Goal: Task Accomplishment & Management: Manage account settings

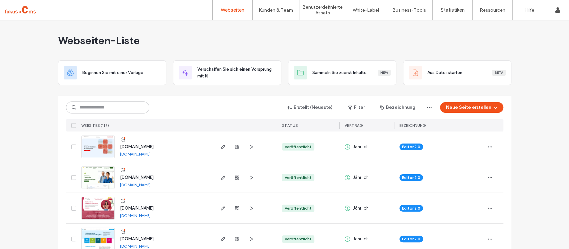
click at [99, 152] on img at bounding box center [98, 158] width 33 height 45
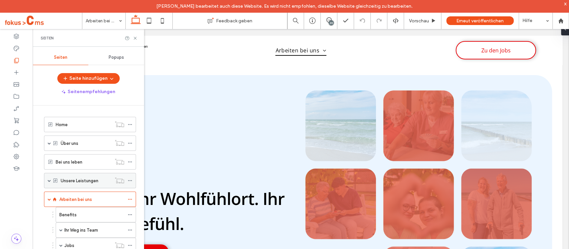
click at [50, 180] on span at bounding box center [49, 180] width 3 height 3
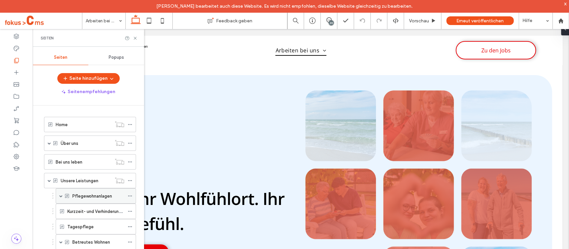
click at [61, 194] on span at bounding box center [60, 195] width 3 height 3
click at [94, 215] on div "Grevesmühlen" at bounding box center [101, 211] width 45 height 15
click at [135, 39] on icon at bounding box center [135, 38] width 5 height 5
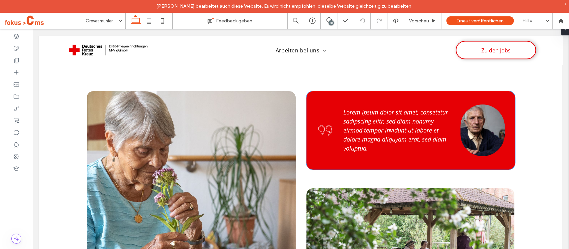
scroll to position [882, 0]
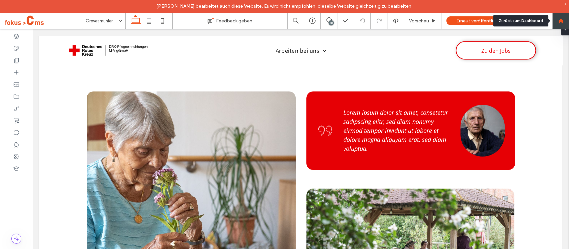
click at [561, 23] on div at bounding box center [560, 20] width 17 height 17
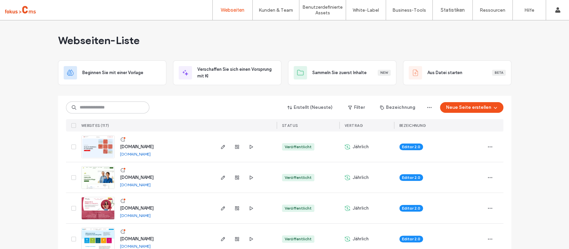
click at [89, 151] on img at bounding box center [98, 158] width 33 height 45
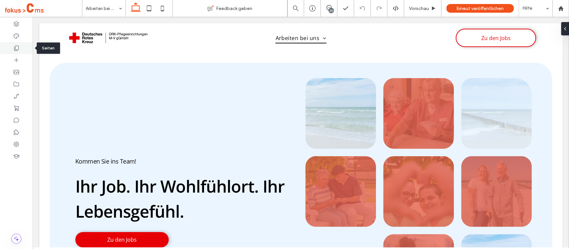
click at [23, 50] on div at bounding box center [16, 48] width 33 height 12
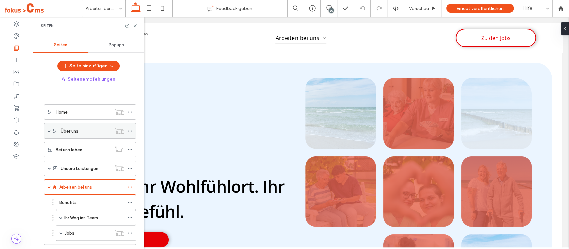
click at [67, 128] on label "Über uns" at bounding box center [70, 131] width 18 height 12
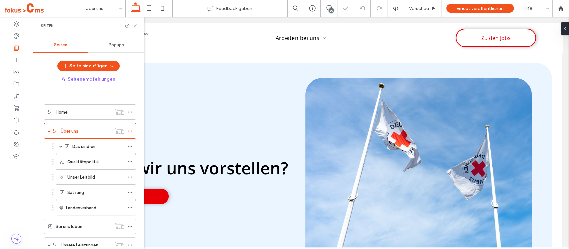
click at [135, 27] on icon at bounding box center [135, 25] width 5 height 5
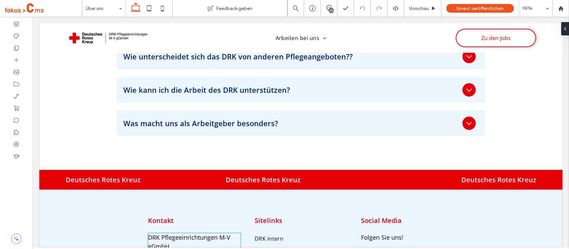
scroll to position [2254, 0]
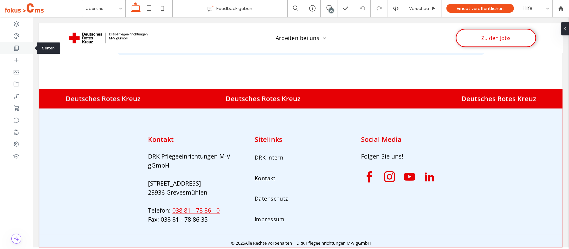
click at [20, 47] on div at bounding box center [16, 48] width 33 height 12
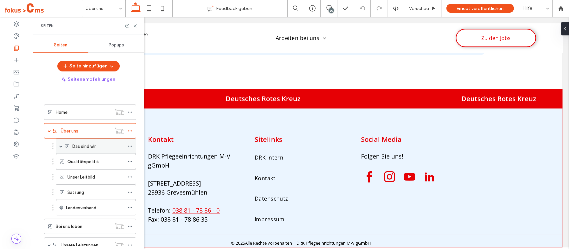
click at [86, 145] on label "Das sind wir" at bounding box center [83, 146] width 23 height 12
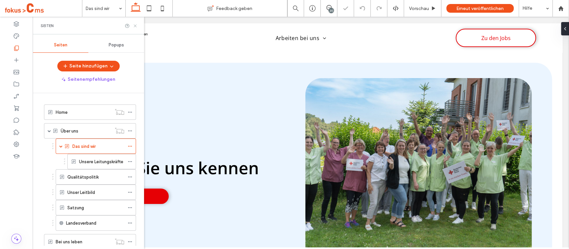
click at [136, 26] on icon at bounding box center [135, 25] width 5 height 5
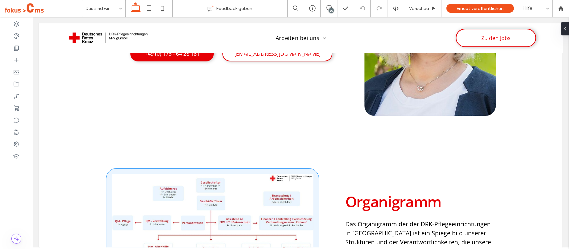
scroll to position [1536, 0]
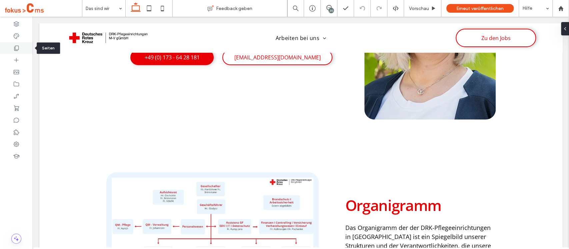
click at [19, 48] on icon at bounding box center [16, 48] width 7 height 7
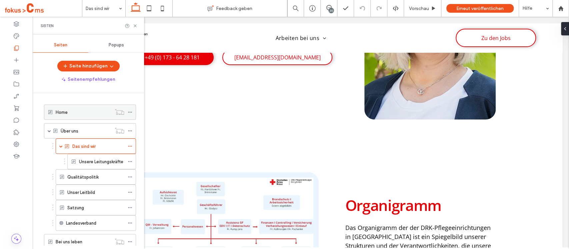
click at [65, 113] on label "Home" at bounding box center [62, 112] width 12 height 12
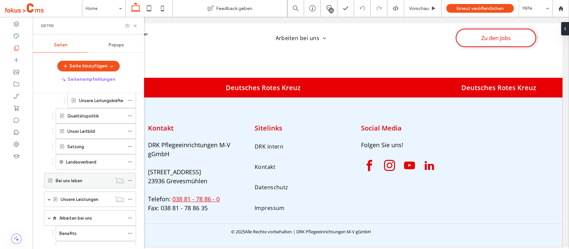
scroll to position [63, 0]
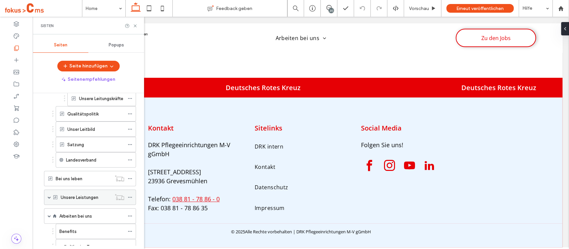
click at [77, 198] on label "Unsere Leistungen" at bounding box center [80, 197] width 38 height 12
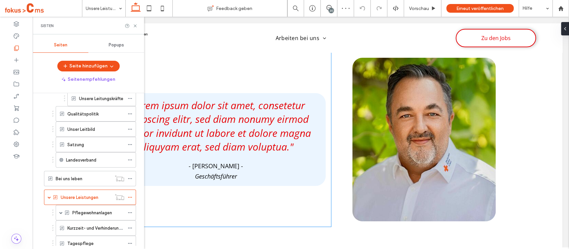
scroll to position [742, 0]
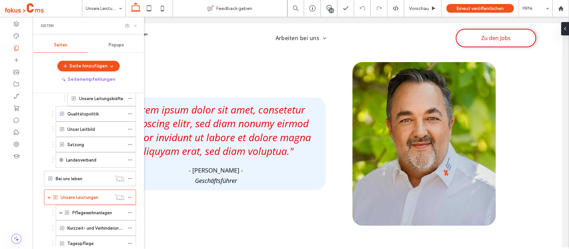
click at [135, 25] on icon at bounding box center [135, 25] width 5 height 5
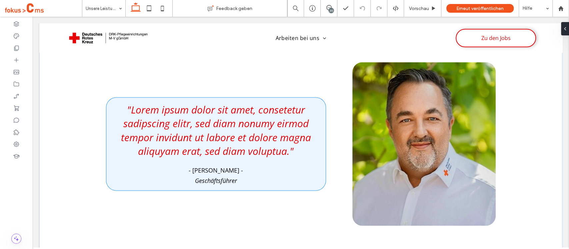
click at [275, 145] on span ""Lorem ipsum dolor sit amet, consetetur sadipscing elitr, sed diam nonumy eirmo…" at bounding box center [216, 130] width 190 height 55
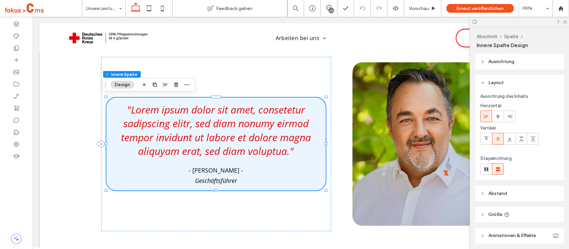
click at [275, 145] on span ""Lorem ipsum dolor sit amet, consetetur sadipscing elitr, sed diam nonumy eirmo…" at bounding box center [216, 130] width 190 height 55
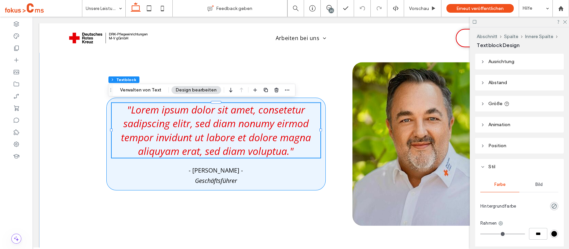
click at [275, 145] on span ""Lorem ipsum dolor sit amet, consetetur sadipscing elitr, sed diam nonumy eirmo…" at bounding box center [216, 130] width 190 height 55
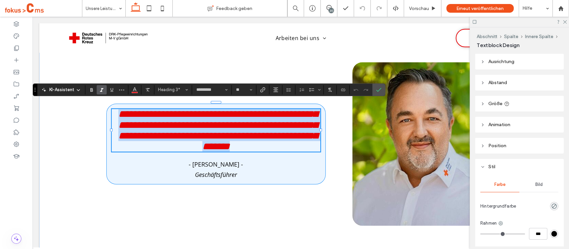
click at [275, 145] on span "**********" at bounding box center [217, 130] width 199 height 42
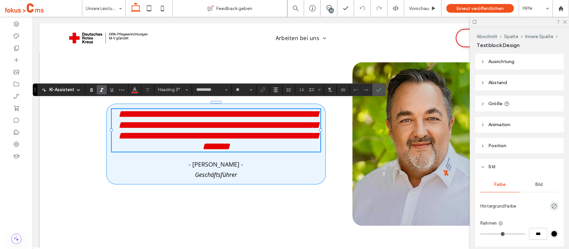
click at [285, 151] on span "**********" at bounding box center [217, 130] width 199 height 42
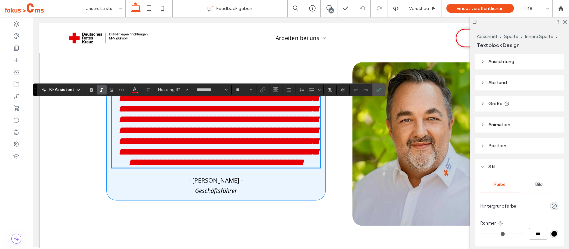
scroll to position [0, 0]
type input "**"
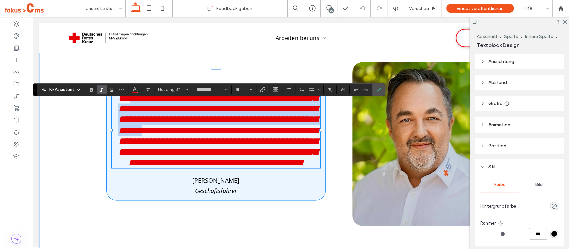
drag, startPoint x: 268, startPoint y: 117, endPoint x: 136, endPoint y: 74, distance: 138.9
click at [136, 93] on span "**********" at bounding box center [217, 130] width 199 height 74
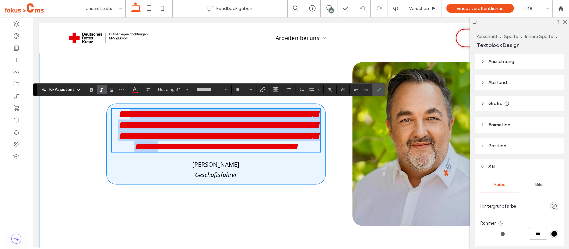
scroll to position [769, 0]
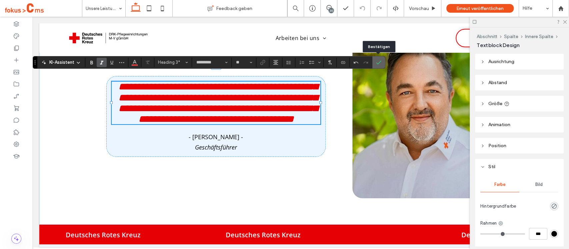
click at [376, 64] on icon "Bestätigen" at bounding box center [378, 62] width 5 height 5
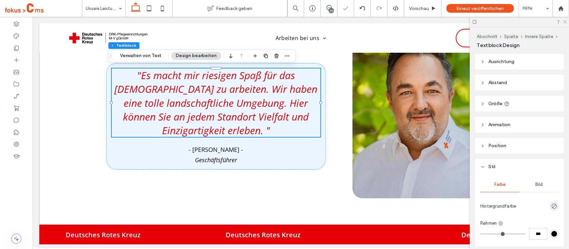
click at [564, 22] on use at bounding box center [565, 22] width 4 height 4
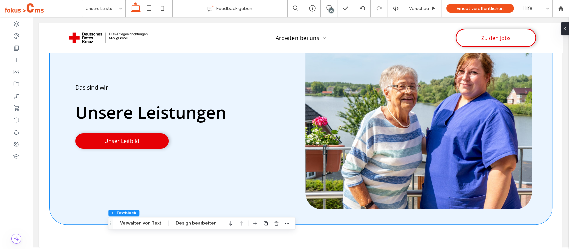
scroll to position [0, 0]
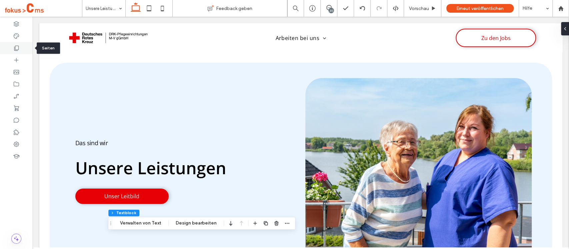
click at [16, 48] on icon at bounding box center [16, 48] width 7 height 7
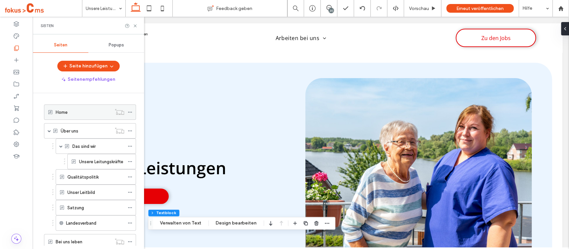
click at [76, 113] on div "Home" at bounding box center [84, 112] width 56 height 7
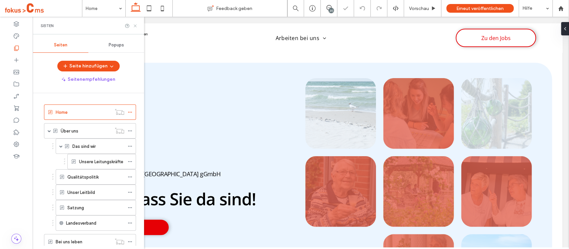
click at [135, 27] on icon at bounding box center [135, 25] width 5 height 5
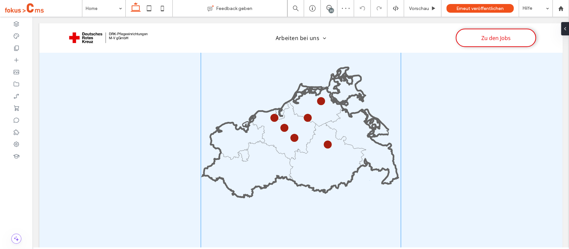
scroll to position [1114, 0]
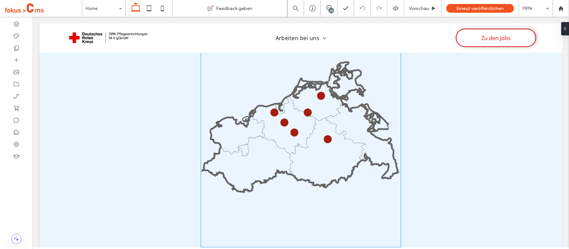
click at [263, 170] on icon at bounding box center [301, 134] width 196 height 113
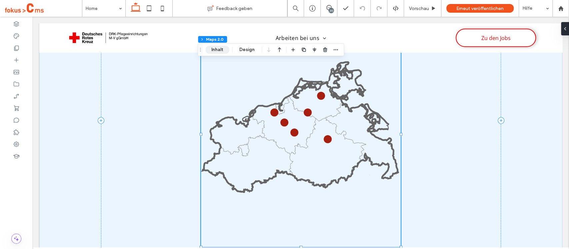
click at [222, 51] on button "Inhalt" at bounding box center [217, 50] width 24 height 8
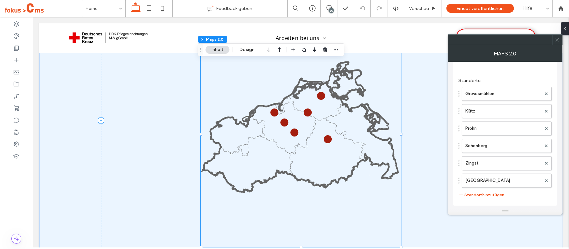
scroll to position [0, 0]
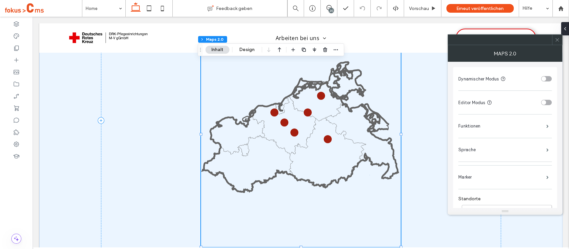
click at [557, 44] on span at bounding box center [556, 40] width 5 height 10
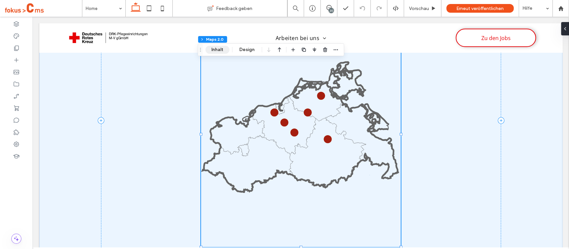
click at [221, 52] on button "Inhalt" at bounding box center [217, 50] width 24 height 8
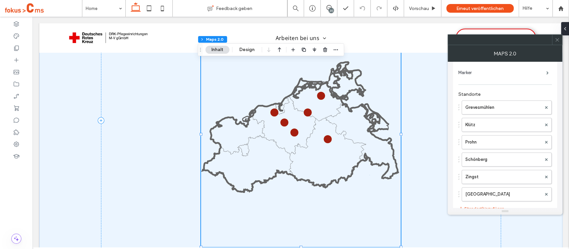
scroll to position [109, 0]
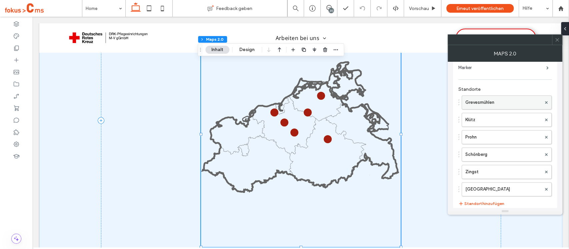
click at [490, 104] on label "Grevesmühlen" at bounding box center [503, 102] width 76 height 13
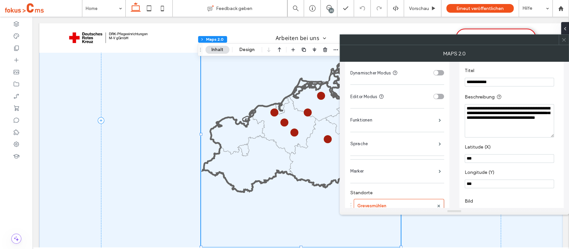
scroll to position [0, 0]
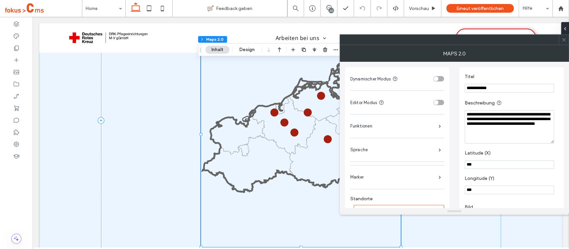
click at [564, 39] on icon at bounding box center [563, 39] width 5 height 5
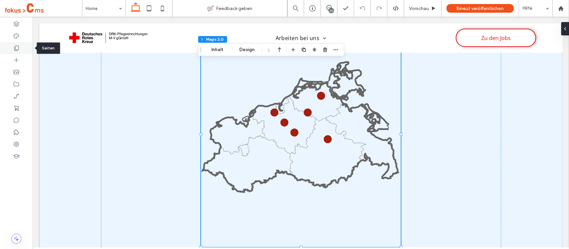
click at [16, 47] on icon at bounding box center [16, 48] width 7 height 7
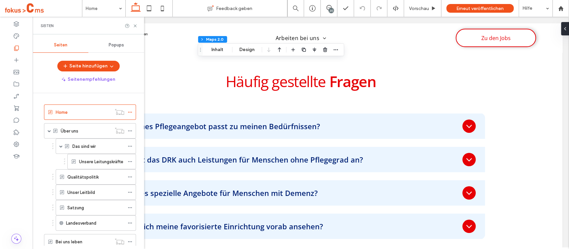
scroll to position [1768, 0]
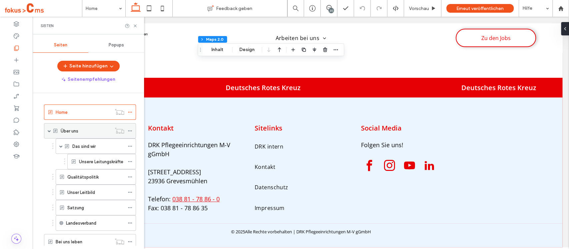
click at [77, 134] on div "Über uns" at bounding box center [86, 130] width 51 height 15
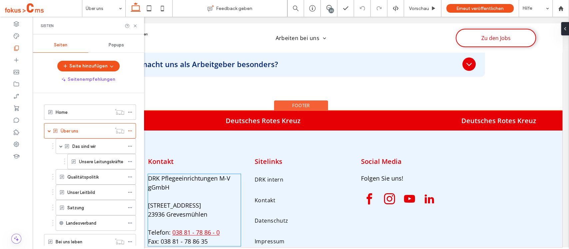
scroll to position [2235, 0]
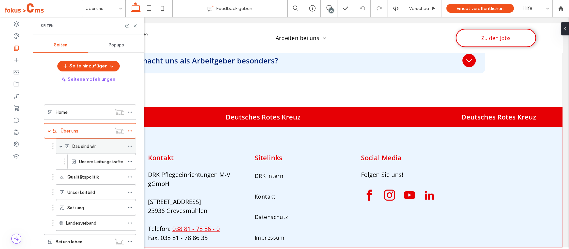
click at [61, 144] on span at bounding box center [60, 145] width 3 height 3
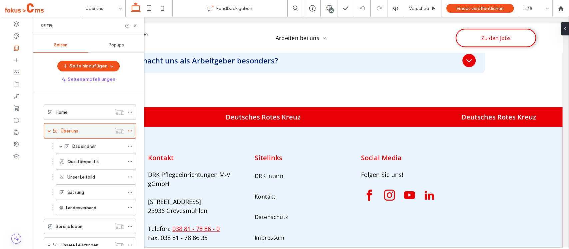
click at [46, 131] on div "Über uns" at bounding box center [90, 130] width 92 height 15
click at [48, 130] on span at bounding box center [49, 130] width 3 height 3
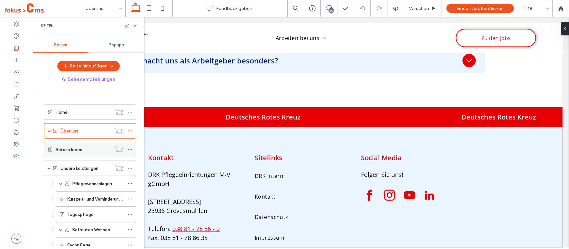
click at [65, 151] on label "Bei uns leben" at bounding box center [69, 150] width 27 height 12
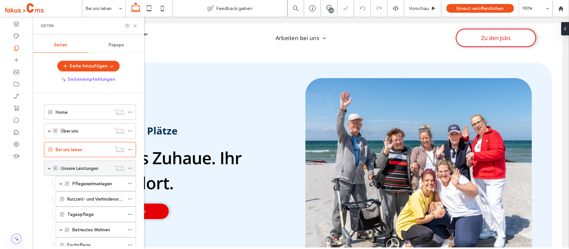
click at [49, 168] on span at bounding box center [49, 167] width 3 height 3
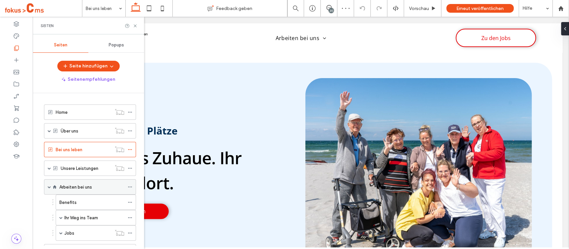
click at [47, 186] on div "Arbeiten bei uns" at bounding box center [90, 186] width 92 height 15
click at [51, 186] on div "Arbeiten bei uns" at bounding box center [90, 186] width 92 height 15
click at [49, 185] on span at bounding box center [49, 186] width 3 height 3
click at [135, 25] on use at bounding box center [135, 25] width 3 height 3
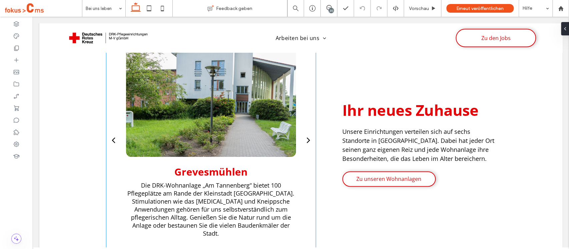
scroll to position [556, 0]
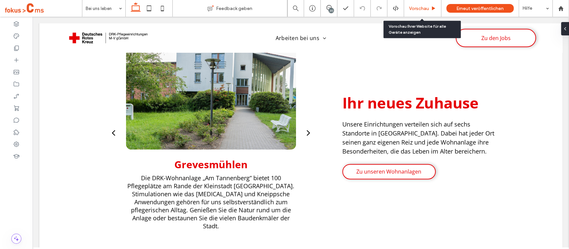
click at [418, 16] on div "Vorschau" at bounding box center [422, 8] width 37 height 17
click at [420, 11] on span "Vorschau" at bounding box center [419, 9] width 20 height 6
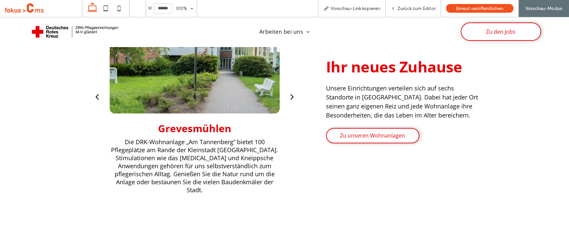
scroll to position [596, 0]
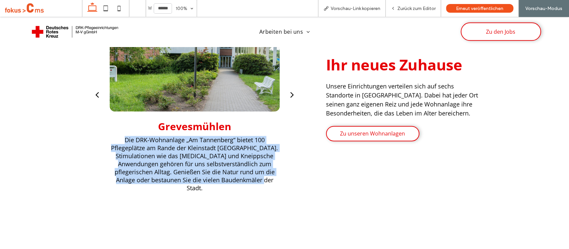
drag, startPoint x: 205, startPoint y: 186, endPoint x: 119, endPoint y: 135, distance: 99.4
click at [119, 136] on p "Die DRK-Wohnanlage „Am Tannenberg“ bietet 100 Pflegeplätze am Rande der Kleinst…" at bounding box center [195, 164] width 170 height 56
copy p "Die DRK-Wohnanlage „Am Tannenberg“ bietet 100 Pflegeplätze am Rande der Kleinst…"
click at [290, 92] on div "next" at bounding box center [292, 94] width 4 height 10
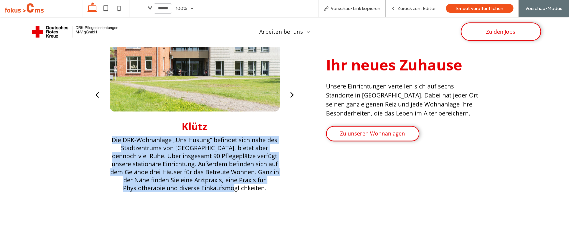
drag, startPoint x: 109, startPoint y: 135, endPoint x: 245, endPoint y: 189, distance: 147.1
click at [245, 189] on p "Die DRK-Wohnanlage „Uns Hüsung“ befindet sich nahe des Stadtzentrums von Klütz,…" at bounding box center [195, 164] width 170 height 56
copy p "Die DRK-Wohnanlage „Uns Hüsung“ befindet sich nahe des Stadtzentrums von Klütz,…"
click at [290, 92] on div "next" at bounding box center [292, 94] width 4 height 10
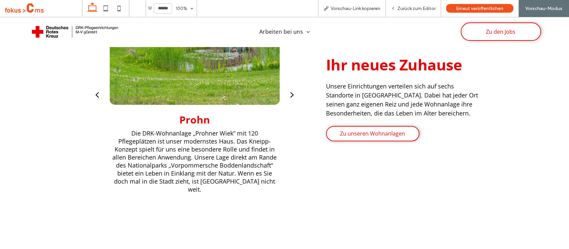
click at [176, 161] on p "Die DRK-Wohnanlage „Prohner Wiek“ mit 120 Pflegeplätzen ist unser modernstes Ha…" at bounding box center [195, 161] width 170 height 64
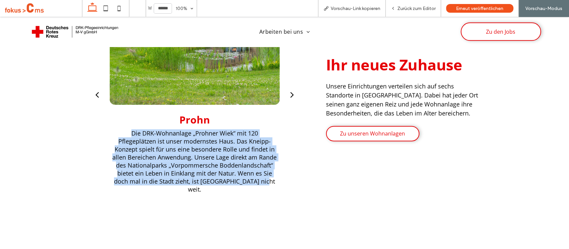
drag, startPoint x: 130, startPoint y: 134, endPoint x: 259, endPoint y: 185, distance: 138.6
click at [259, 185] on p "Die DRK-Wohnanlage „Prohner Wiek“ mit 120 Pflegeplätzen ist unser modernstes Ha…" at bounding box center [195, 161] width 170 height 64
copy p "Die DRK-Wohnanlage „Prohner Wiek“ mit 120 Pflegeplätzen ist unser modernstes Ha…"
click at [268, 134] on p "Die DRK-Wohnanlage „Prohner Wiek“ mit 120 Pflegeplätzen ist unser modernstes Ha…" at bounding box center [195, 161] width 170 height 64
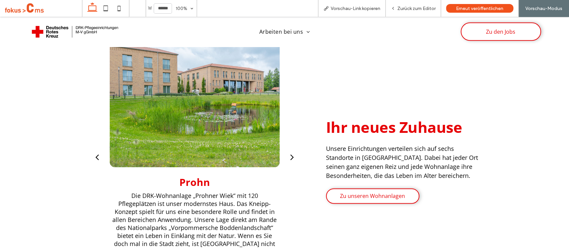
scroll to position [533, 0]
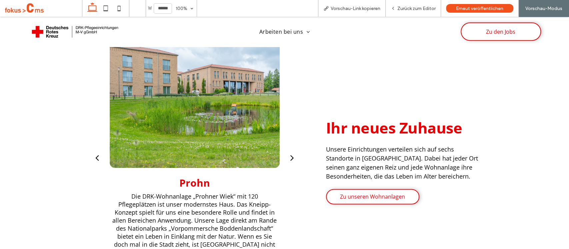
click at [290, 156] on div "next" at bounding box center [292, 157] width 4 height 10
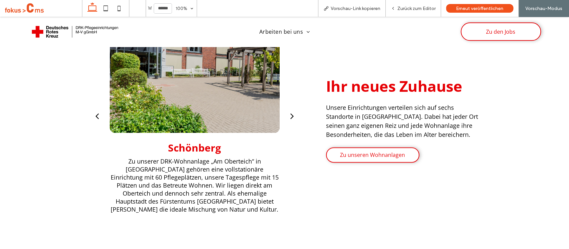
scroll to position [575, 0]
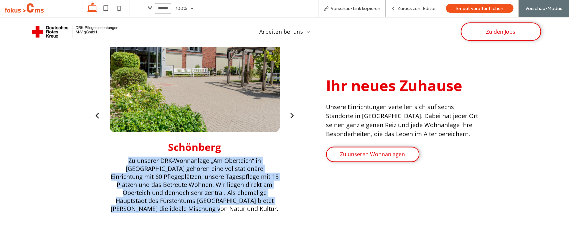
drag, startPoint x: 216, startPoint y: 209, endPoint x: 109, endPoint y: 159, distance: 117.7
click at [110, 159] on p "Zu unserer DRK-Wohnanlage „Am Oberteich“ in Schönberg gehören eine vollstationä…" at bounding box center [195, 184] width 170 height 56
copy p "Zu unserer DRK-Wohnanlage „Am Oberteich“ in Schönberg gehören eine vollstationä…"
click at [291, 128] on button "next" at bounding box center [292, 114] width 14 height 31
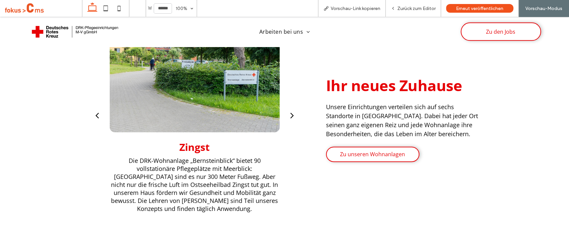
click at [290, 116] on div "next" at bounding box center [292, 115] width 4 height 10
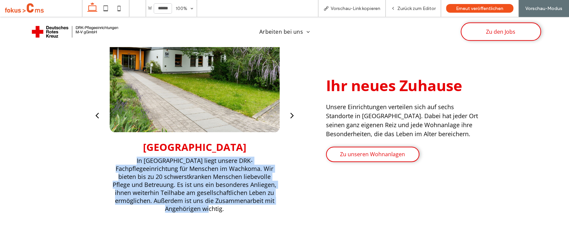
drag, startPoint x: 110, startPoint y: 156, endPoint x: 239, endPoint y: 206, distance: 138.3
click at [239, 206] on p "In Neustrelitz liegt unsere DRK-Fachpflegeeinrichtung für Menschen im Wachkoma.…" at bounding box center [195, 184] width 170 height 56
copy p "In Neustrelitz liegt unsere DRK-Fachpflegeeinrichtung für Menschen im Wachkoma.…"
click at [290, 110] on div "next" at bounding box center [292, 115] width 4 height 10
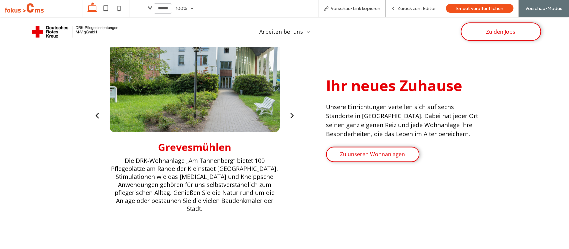
click at [290, 113] on div "next" at bounding box center [292, 115] width 4 height 10
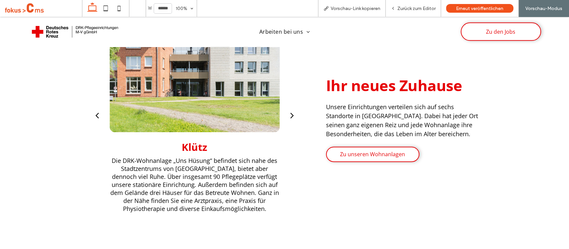
click at [290, 113] on div "next" at bounding box center [292, 115] width 4 height 10
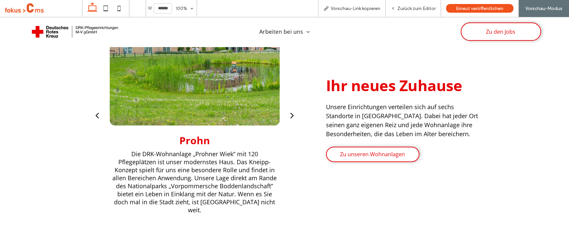
click at [290, 113] on div "next" at bounding box center [292, 115] width 4 height 10
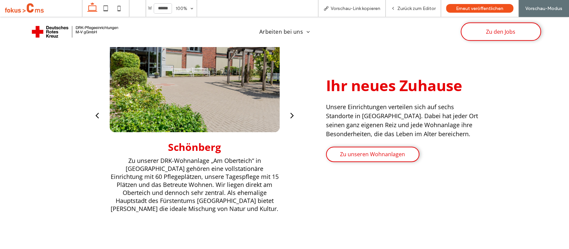
click at [290, 113] on div "next" at bounding box center [292, 115] width 4 height 10
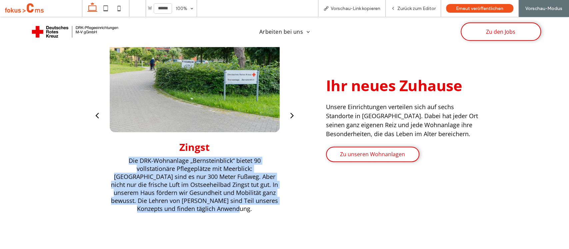
drag, startPoint x: 123, startPoint y: 155, endPoint x: 228, endPoint y: 207, distance: 117.7
click at [228, 207] on p "Die DRK-Wohnanlage „Bernsteinblick“ bietet 90 vollstationäre Pflegeplätze mit M…" at bounding box center [195, 184] width 170 height 56
copy p "Die DRK-Wohnanlage „Bernsteinblick“ bietet 90 vollstationäre Pflegeplätze mit M…"
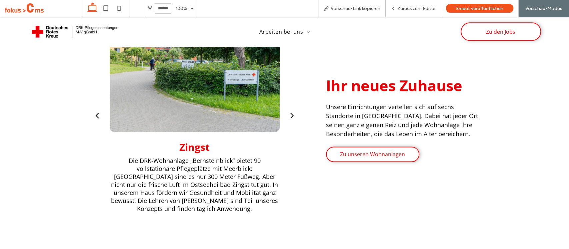
click at [280, 123] on div "Zingst Die DRK-Wohnanlage „Bernsteinblick“ bietet 90 vollstationäre Pflegeplätz…" at bounding box center [194, 119] width 209 height 240
click at [412, 10] on span "Zurück zum Editor" at bounding box center [416, 9] width 38 height 6
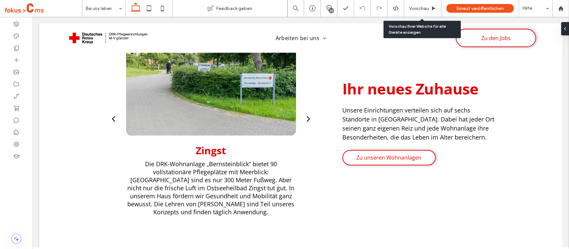
scroll to position [570, 0]
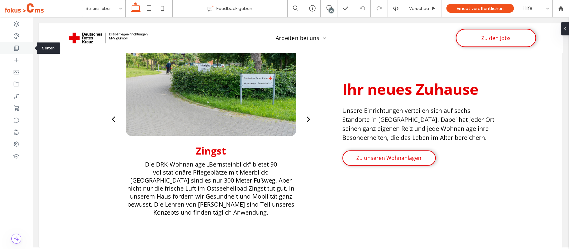
click at [16, 47] on icon at bounding box center [16, 48] width 7 height 7
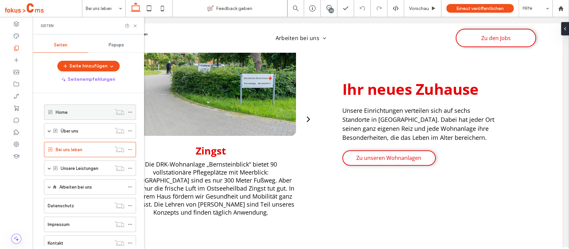
click at [72, 114] on div "Home" at bounding box center [84, 112] width 56 height 7
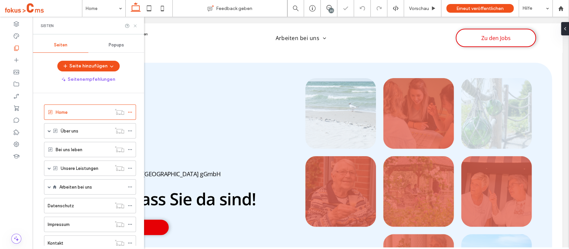
click at [135, 26] on use at bounding box center [135, 25] width 3 height 3
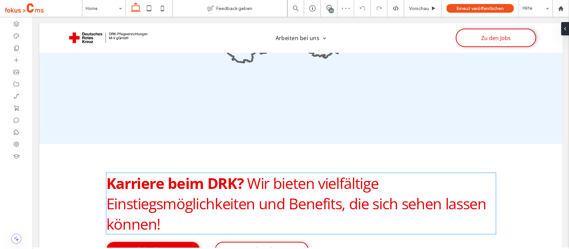
scroll to position [1066, 0]
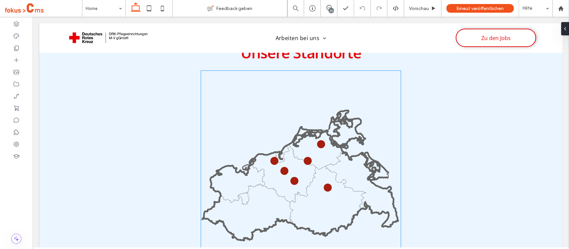
click at [256, 185] on icon at bounding box center [301, 183] width 196 height 113
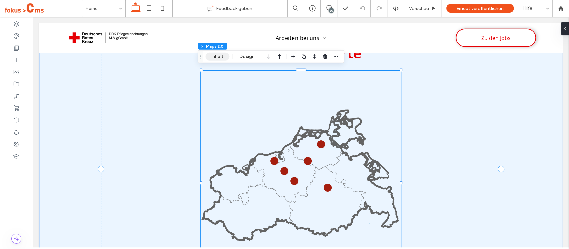
click at [218, 56] on button "Inhalt" at bounding box center [217, 57] width 24 height 8
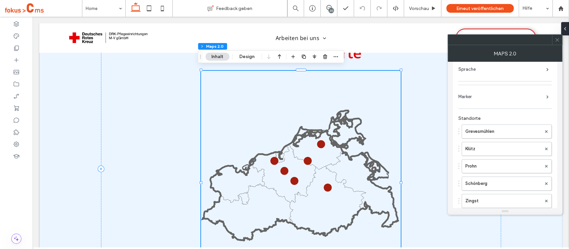
scroll to position [89, 0]
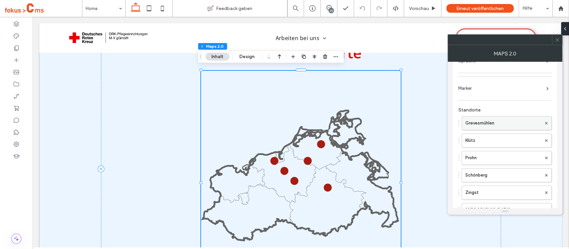
click at [481, 120] on label "Grevesmühlen" at bounding box center [503, 122] width 76 height 13
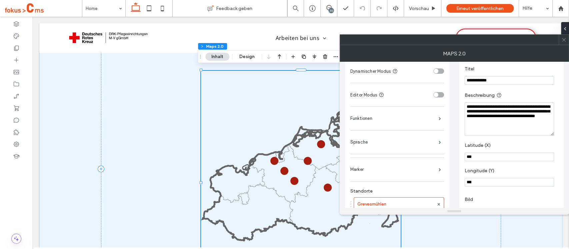
scroll to position [0, 0]
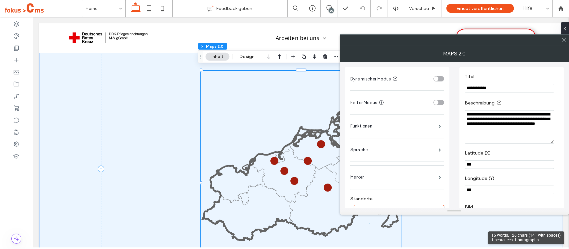
drag, startPoint x: 548, startPoint y: 134, endPoint x: 460, endPoint y: 111, distance: 90.6
click at [460, 111] on div "**********" at bounding box center [511, 237] width 104 height 341
paste textarea "Beschreibung"
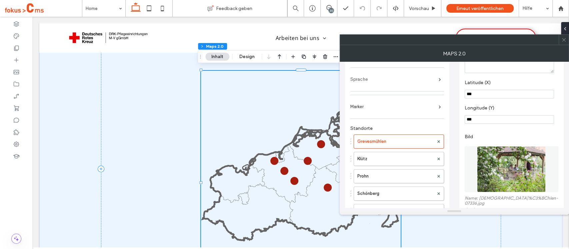
scroll to position [89, 0]
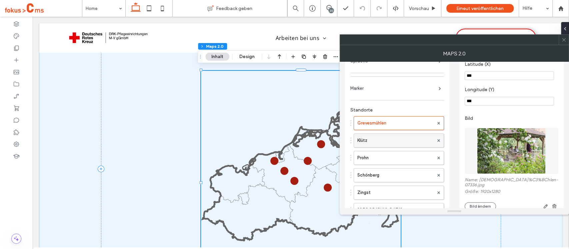
type textarea "**********"
click at [383, 141] on label "Klütz" at bounding box center [395, 140] width 76 height 13
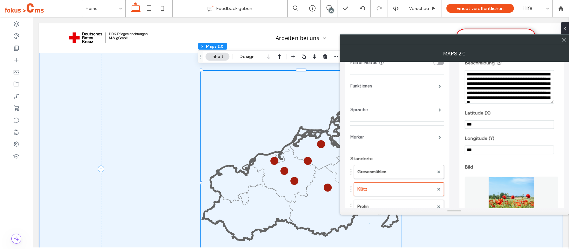
scroll to position [0, 0]
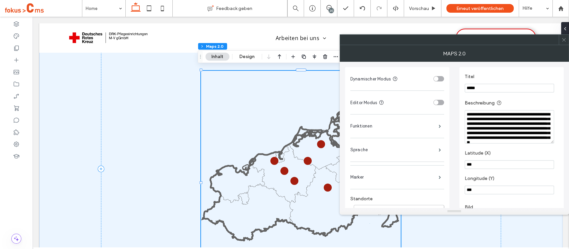
click at [480, 117] on textarea "**********" at bounding box center [508, 126] width 89 height 33
paste textarea "Beschreibung"
type textarea "**********"
click at [561, 42] on icon at bounding box center [563, 39] width 5 height 5
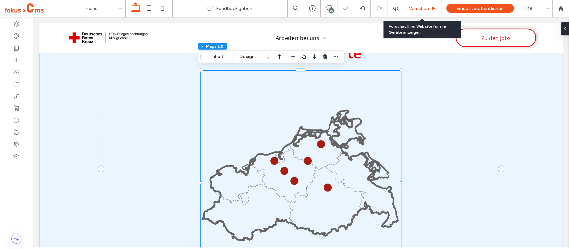
click at [413, 9] on span "Vorschau" at bounding box center [419, 9] width 20 height 6
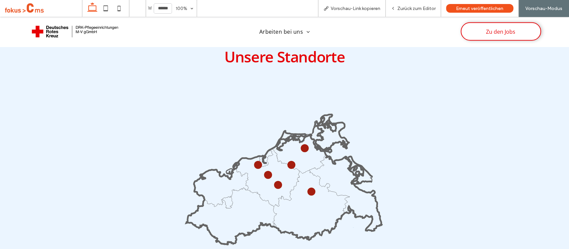
scroll to position [1080, 0]
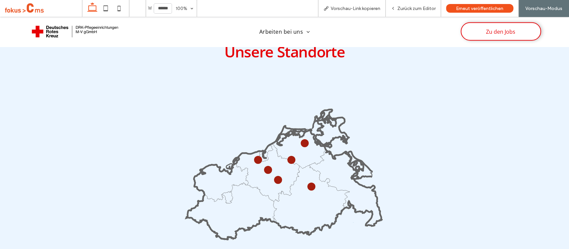
click at [309, 184] on circle at bounding box center [312, 187] width 6 height 6
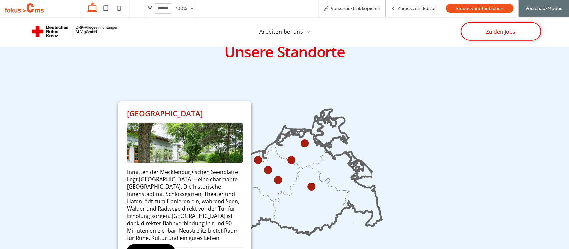
click at [275, 176] on circle at bounding box center [278, 180] width 8 height 8
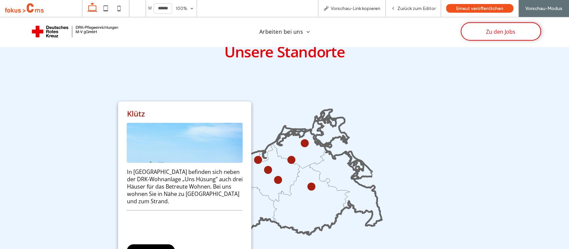
click at [265, 167] on circle at bounding box center [268, 170] width 6 height 6
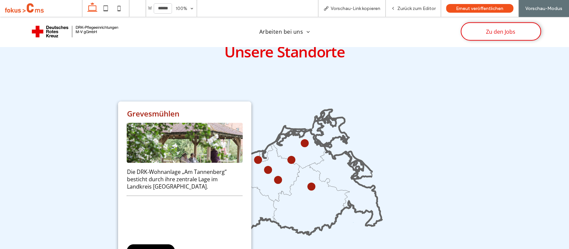
click at [256, 156] on circle at bounding box center [258, 160] width 8 height 8
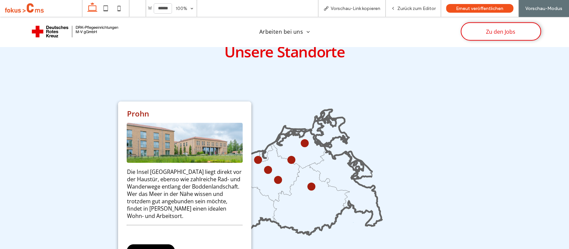
click at [266, 166] on circle at bounding box center [268, 169] width 7 height 7
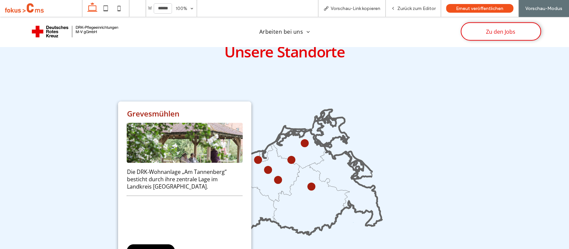
click at [275, 176] on circle at bounding box center [278, 180] width 8 height 8
click at [275, 177] on circle at bounding box center [278, 180] width 6 height 6
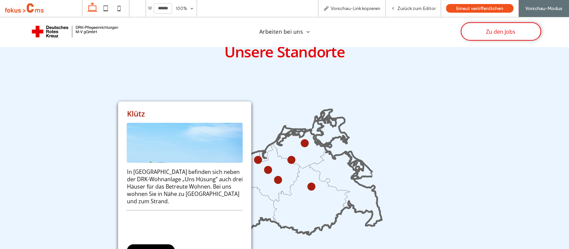
click at [288, 157] on circle at bounding box center [291, 160] width 6 height 6
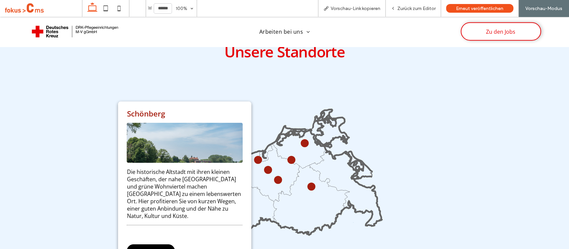
click at [302, 141] on circle at bounding box center [305, 143] width 6 height 6
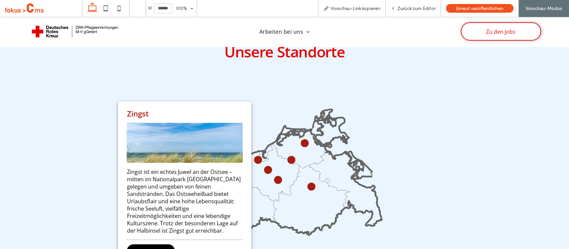
click at [254, 157] on circle at bounding box center [258, 160] width 8 height 8
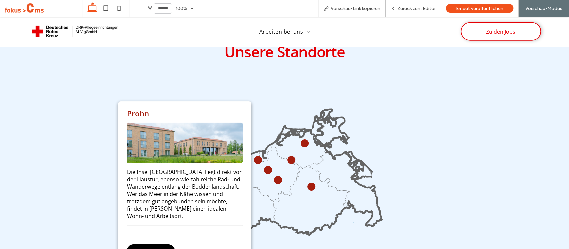
click at [286, 116] on icon at bounding box center [284, 185] width 199 height 199
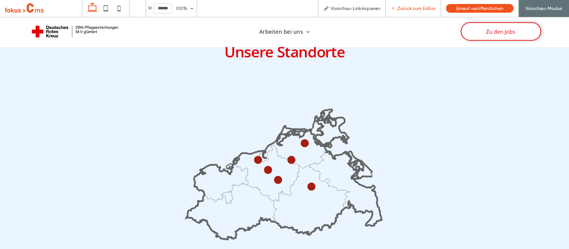
click at [403, 9] on span "Zurück zum Editor" at bounding box center [416, 9] width 38 height 6
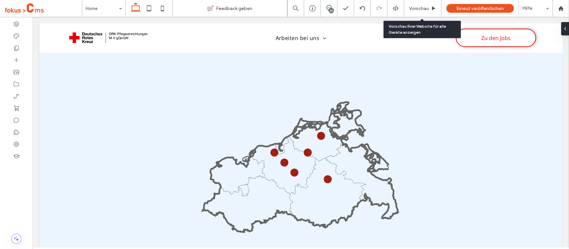
scroll to position [1067, 0]
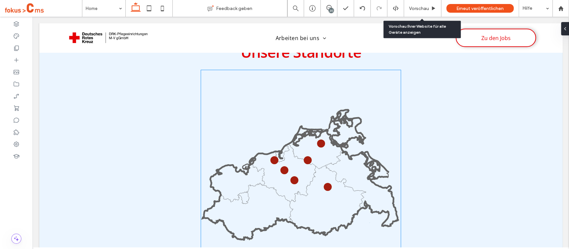
click at [303, 163] on icon at bounding box center [301, 182] width 196 height 113
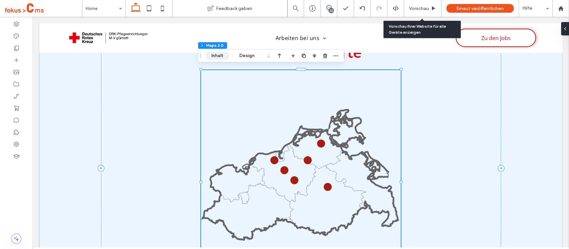
click at [223, 55] on button "Inhalt" at bounding box center [217, 56] width 24 height 8
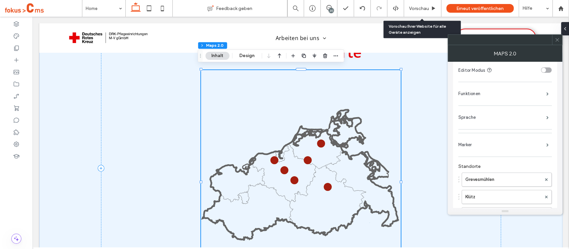
scroll to position [89, 0]
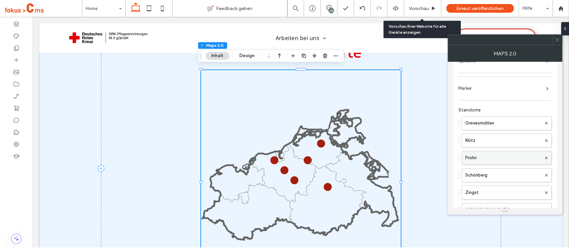
click at [488, 157] on label "Prohn" at bounding box center [503, 157] width 76 height 13
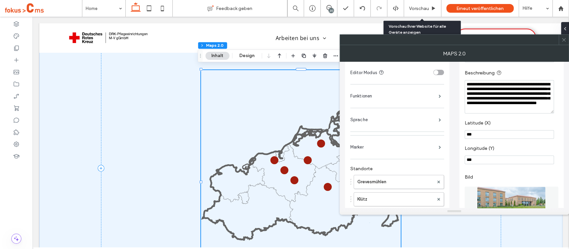
scroll to position [0, 0]
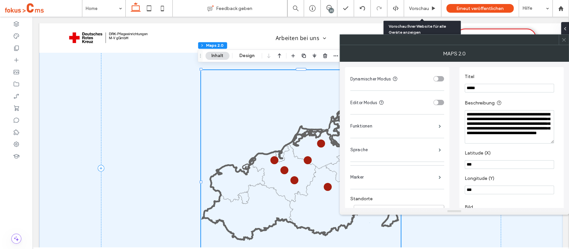
click at [491, 129] on textarea "**********" at bounding box center [508, 126] width 89 height 33
paste textarea "Beschreibung"
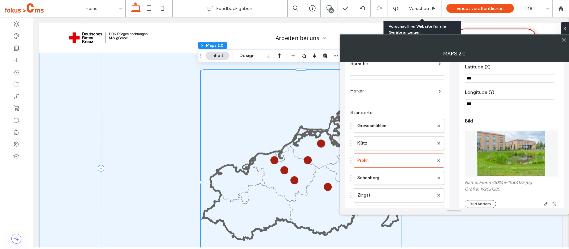
scroll to position [89, 0]
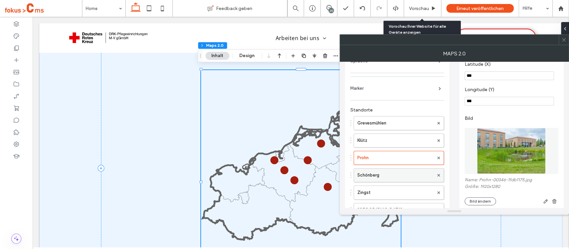
type textarea "**********"
click at [374, 172] on label "Schönberg" at bounding box center [395, 174] width 76 height 13
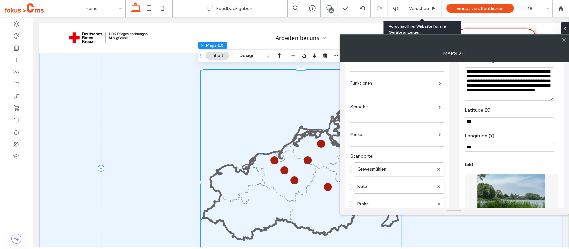
scroll to position [0, 0]
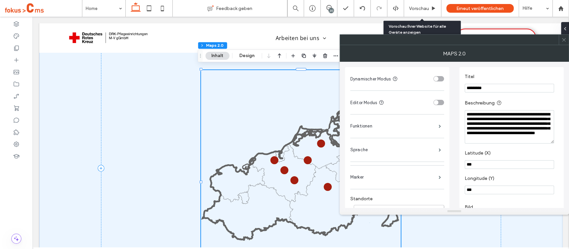
click at [515, 136] on textarea "**********" at bounding box center [508, 126] width 89 height 33
paste textarea "Beschreibung"
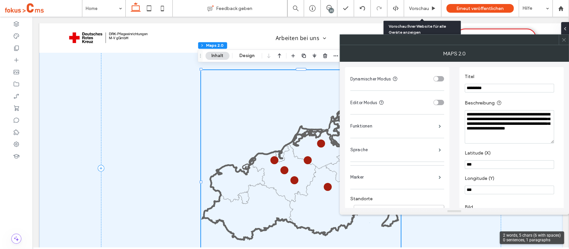
drag, startPoint x: 510, startPoint y: 120, endPoint x: 529, endPoint y: 120, distance: 18.3
click at [529, 120] on textarea "**********" at bounding box center [508, 126] width 89 height 33
type textarea "**********"
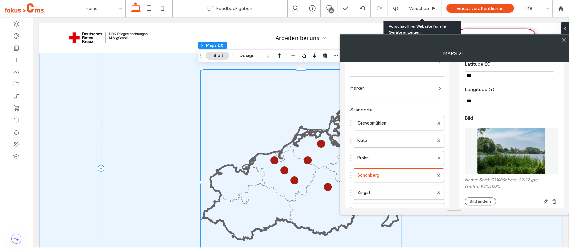
scroll to position [133, 0]
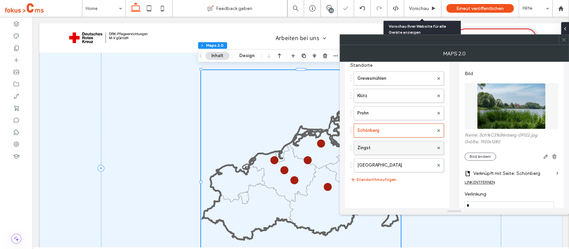
click at [382, 149] on label "Zingst" at bounding box center [395, 147] width 76 height 13
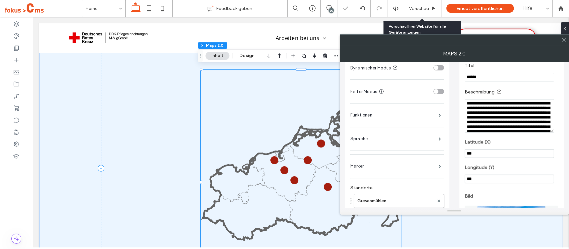
scroll to position [0, 0]
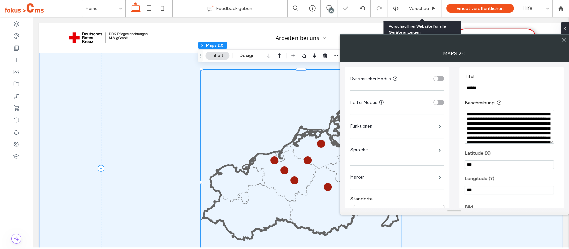
click at [486, 131] on textarea "**********" at bounding box center [508, 126] width 89 height 33
paste textarea "Beschreibung"
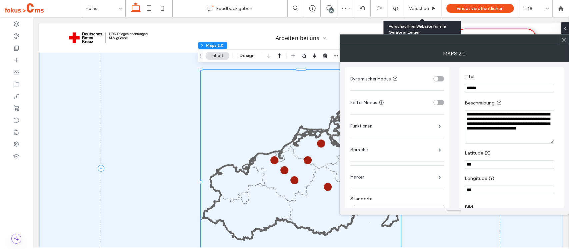
scroll to position [1, 0]
type textarea "**********"
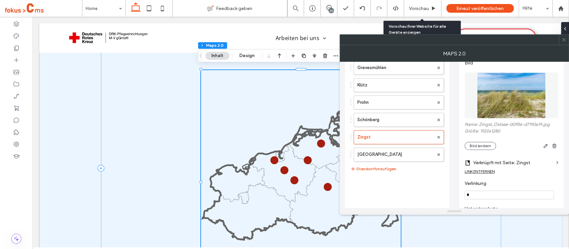
scroll to position [178, 0]
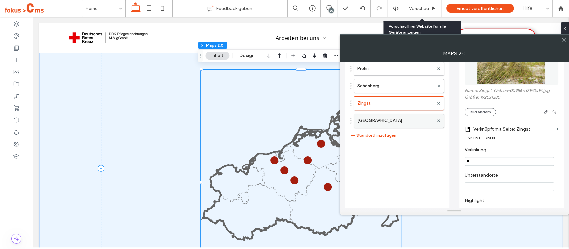
click at [379, 122] on label "Neustrelitz" at bounding box center [395, 120] width 76 height 13
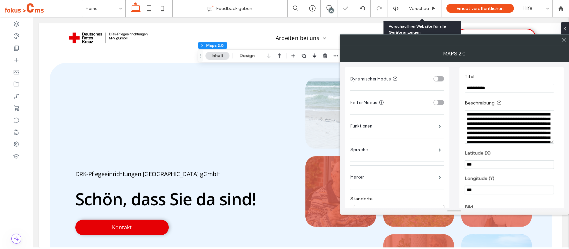
click at [498, 125] on textarea "**********" at bounding box center [508, 126] width 89 height 33
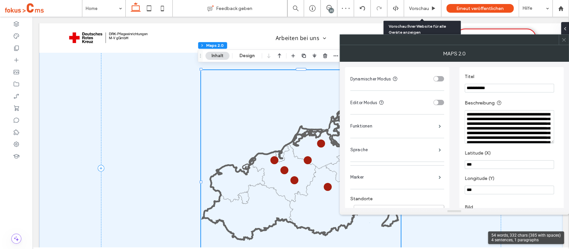
paste textarea "Beschreibung"
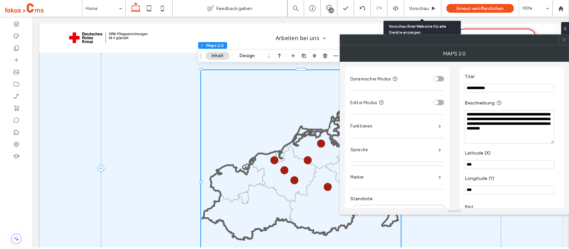
type textarea "**********"
click at [563, 41] on icon at bounding box center [563, 39] width 5 height 5
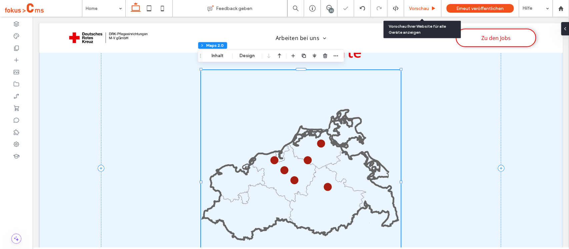
click at [412, 12] on div "Vorschau" at bounding box center [422, 8] width 37 height 17
click at [419, 13] on div "Vorschau" at bounding box center [422, 8] width 37 height 17
click at [419, 11] on div "Vorschau" at bounding box center [422, 8] width 37 height 17
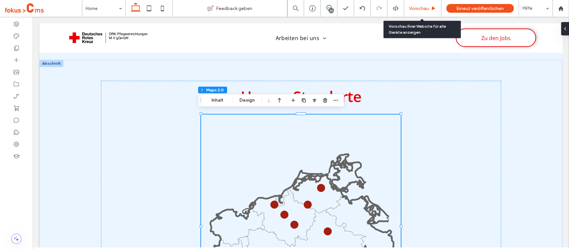
click at [418, 8] on span "Vorschau" at bounding box center [419, 9] width 20 height 6
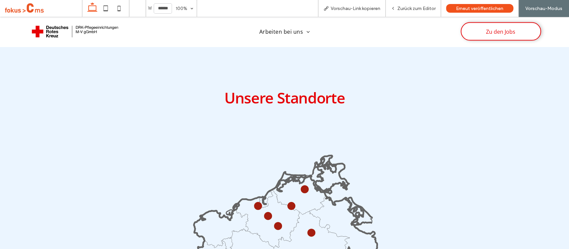
scroll to position [1123, 0]
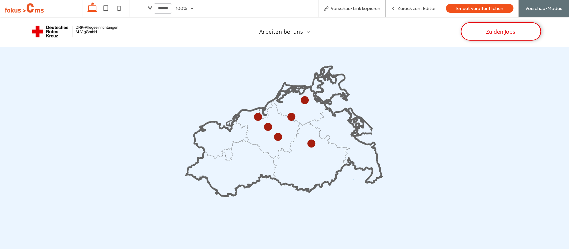
click at [306, 136] on icon at bounding box center [284, 139] width 196 height 113
click at [308, 140] on circle at bounding box center [311, 143] width 7 height 7
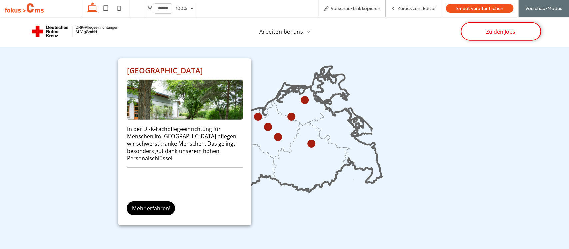
click at [275, 134] on circle at bounding box center [278, 137] width 6 height 6
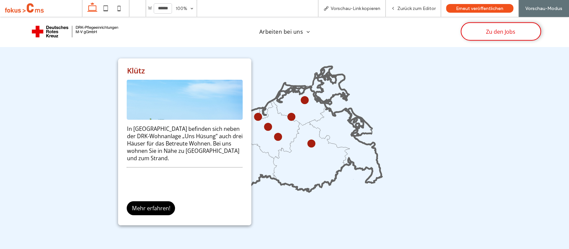
click at [265, 123] on circle at bounding box center [268, 127] width 8 height 8
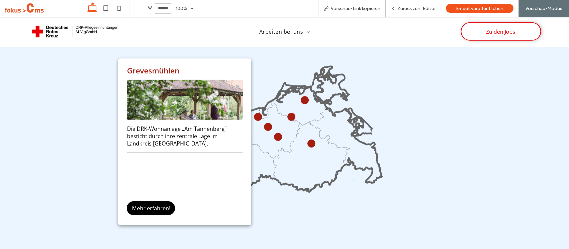
click at [254, 113] on circle at bounding box center [257, 116] width 7 height 7
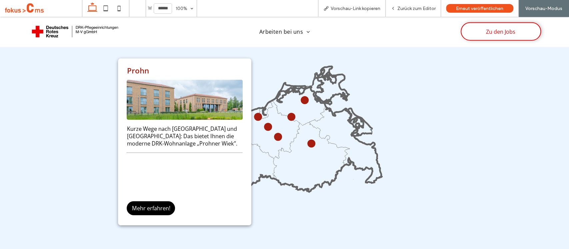
click at [288, 113] on circle at bounding box center [291, 116] width 7 height 7
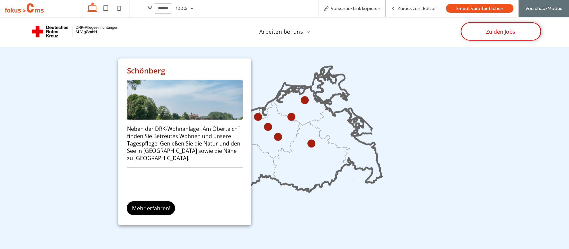
click at [302, 97] on circle at bounding box center [305, 100] width 6 height 6
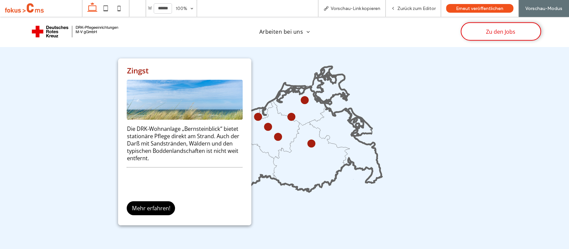
click at [256, 115] on circle at bounding box center [257, 116] width 5 height 5
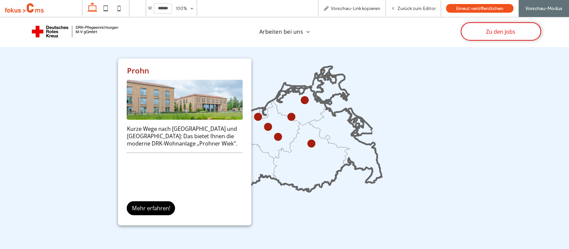
click at [265, 120] on icon at bounding box center [284, 139] width 196 height 113
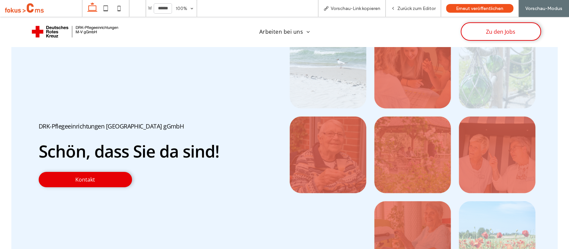
scroll to position [0, 0]
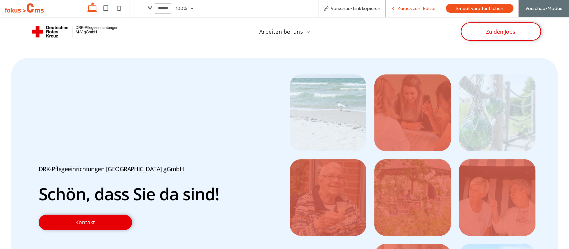
click at [405, 10] on span "Zurück zum Editor" at bounding box center [416, 9] width 38 height 6
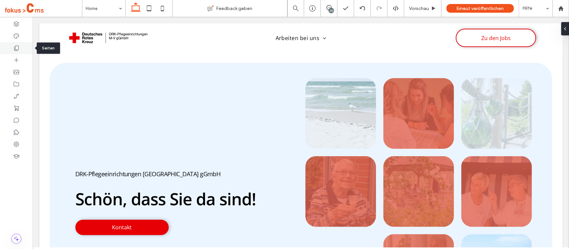
click at [21, 51] on div at bounding box center [16, 48] width 33 height 12
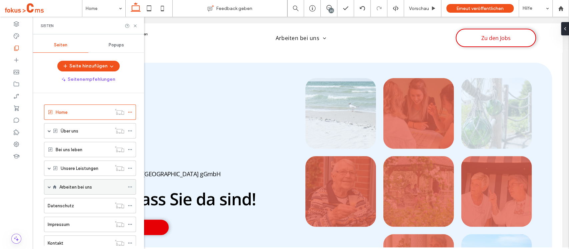
click at [49, 185] on span at bounding box center [49, 186] width 3 height 3
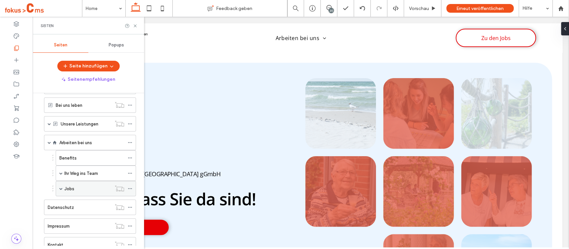
click at [62, 187] on span at bounding box center [60, 188] width 3 height 3
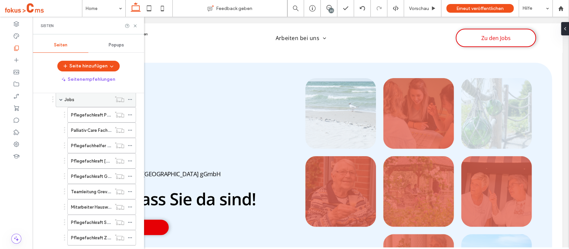
scroll to position [178, 0]
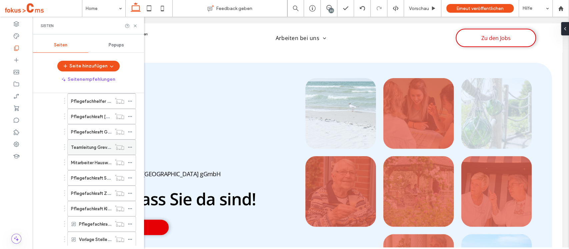
click at [130, 145] on icon at bounding box center [130, 147] width 5 height 5
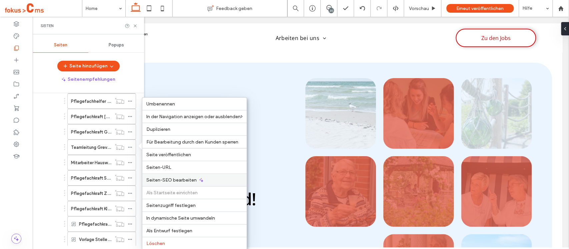
click at [170, 178] on span "Seiten-SEO bearbeiten" at bounding box center [171, 180] width 50 height 6
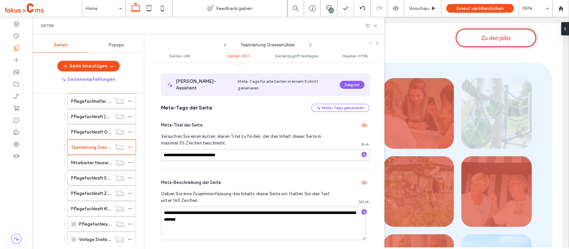
scroll to position [148, 0]
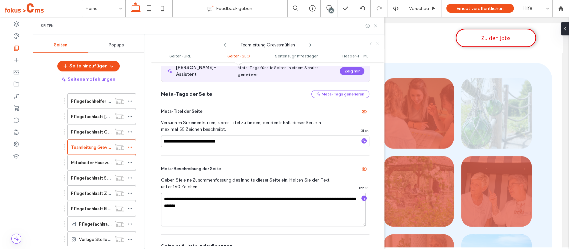
click at [375, 42] on icon at bounding box center [377, 43] width 4 height 4
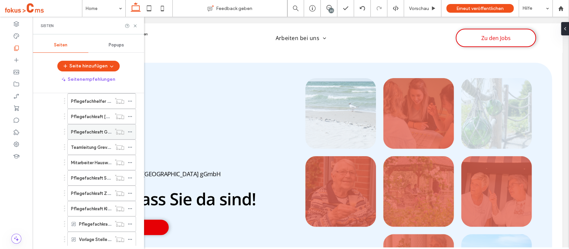
click at [129, 130] on icon at bounding box center [130, 131] width 5 height 5
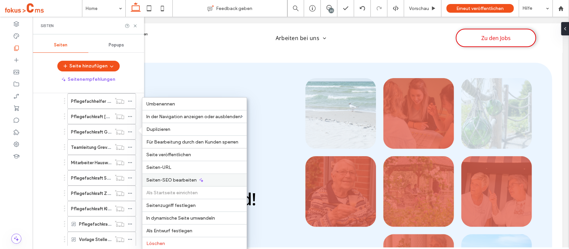
click at [178, 181] on span "Seiten-SEO bearbeiten" at bounding box center [171, 180] width 50 height 6
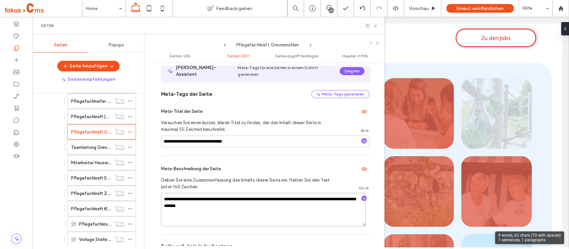
drag, startPoint x: 276, startPoint y: 196, endPoint x: 310, endPoint y: 197, distance: 34.7
click at [310, 197] on textarea "**********" at bounding box center [263, 209] width 205 height 33
click at [307, 196] on textarea "**********" at bounding box center [263, 209] width 205 height 33
click at [302, 195] on textarea "**********" at bounding box center [263, 209] width 205 height 33
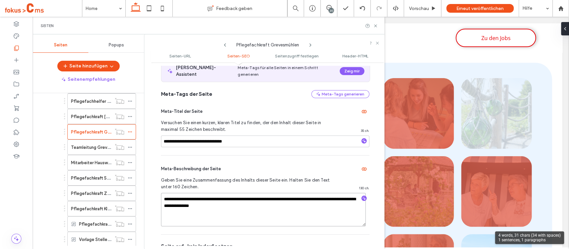
drag, startPoint x: 277, startPoint y: 201, endPoint x: 195, endPoint y: 201, distance: 82.0
click at [195, 201] on textarea "**********" at bounding box center [263, 209] width 205 height 33
drag, startPoint x: 281, startPoint y: 202, endPoint x: 163, endPoint y: 192, distance: 118.4
click at [163, 193] on textarea "**********" at bounding box center [263, 209] width 205 height 33
click at [305, 205] on textarea "**********" at bounding box center [263, 209] width 205 height 33
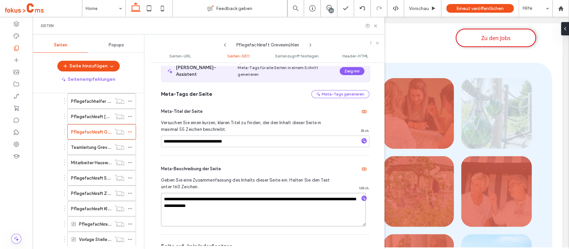
click at [191, 201] on textarea "**********" at bounding box center [263, 209] width 205 height 33
type textarea "**********"
click at [278, 205] on textarea "**********" at bounding box center [263, 209] width 205 height 33
click at [378, 42] on use at bounding box center [377, 43] width 3 height 3
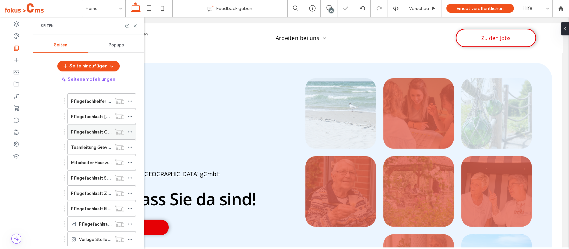
click at [128, 131] on use at bounding box center [130, 131] width 4 height 1
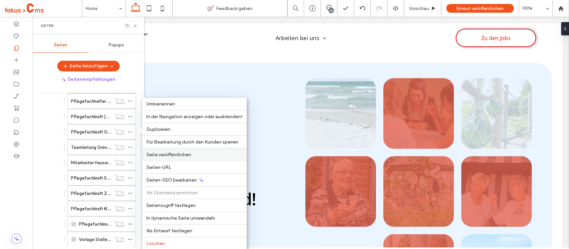
click at [177, 153] on span "Seite veröffentlichen" at bounding box center [168, 155] width 45 height 6
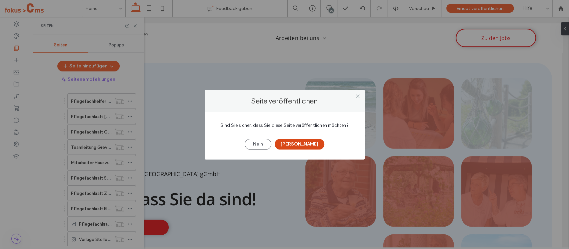
click at [308, 143] on button "Ja" at bounding box center [300, 144] width 50 height 11
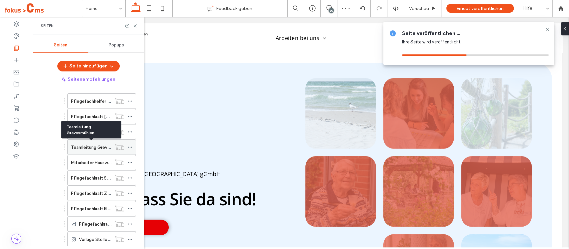
click at [99, 148] on label "Teamleitung Grevesmühlen" at bounding box center [98, 147] width 55 height 12
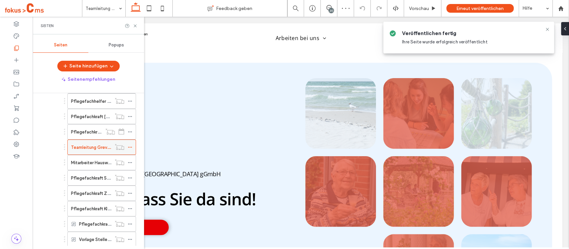
click at [130, 145] on icon at bounding box center [130, 147] width 5 height 5
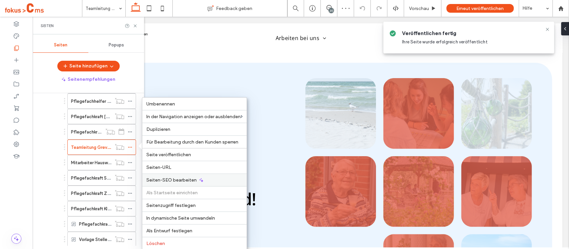
click at [165, 174] on div "Seiten-SEO bearbeiten" at bounding box center [194, 179] width 104 height 13
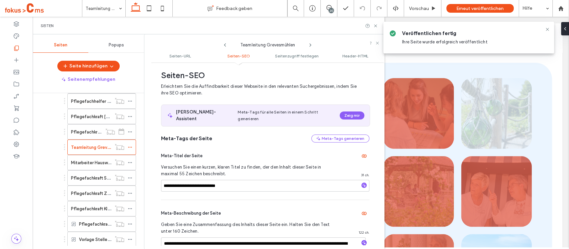
scroll to position [148, 0]
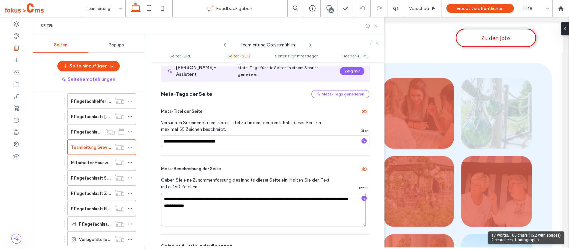
drag, startPoint x: 252, startPoint y: 200, endPoint x: 157, endPoint y: 193, distance: 94.9
click at [157, 193] on div "**********" at bounding box center [267, 156] width 233 height 180
paste textarea "******"
click at [188, 204] on textarea "**********" at bounding box center [263, 209] width 205 height 33
type textarea "**********"
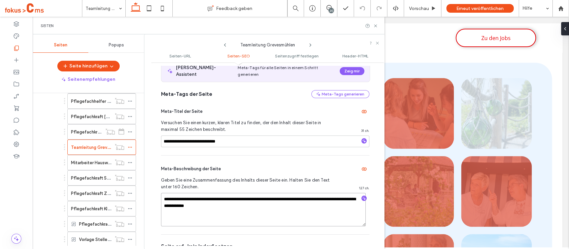
click at [291, 201] on textarea "**********" at bounding box center [263, 209] width 205 height 33
click at [376, 44] on use at bounding box center [377, 43] width 3 height 3
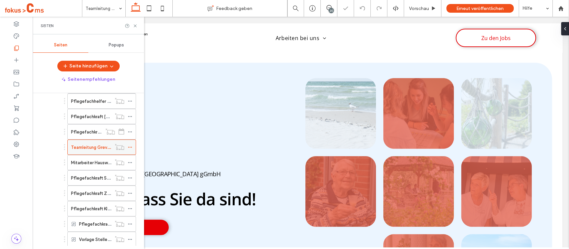
click at [129, 145] on icon at bounding box center [130, 147] width 5 height 5
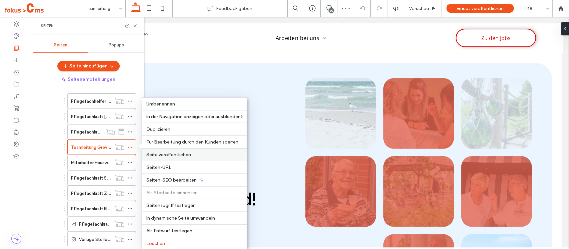
click at [173, 154] on span "Seite veröffentlichen" at bounding box center [168, 155] width 45 height 6
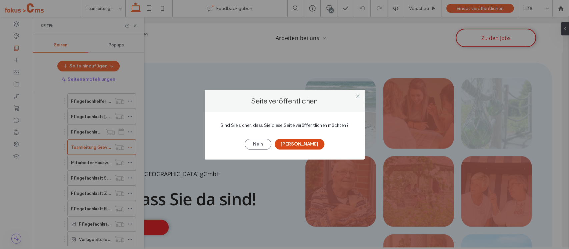
click at [293, 146] on button "Ja" at bounding box center [300, 144] width 50 height 11
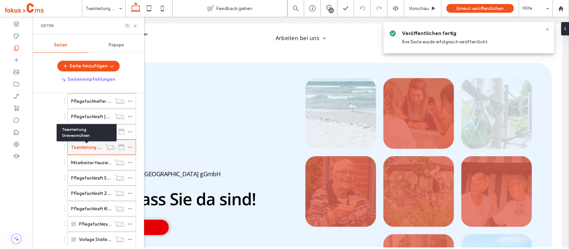
scroll to position [133, 0]
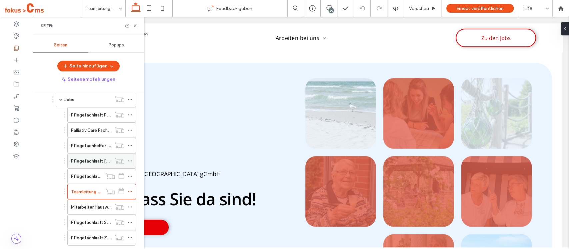
click at [129, 160] on icon at bounding box center [130, 160] width 5 height 5
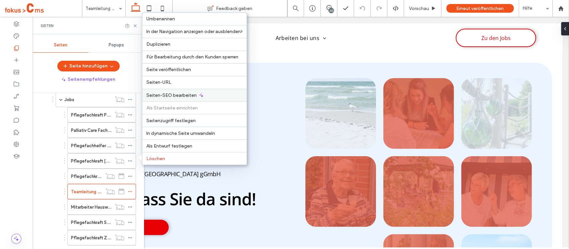
click at [184, 97] on span "Seiten-SEO bearbeiten" at bounding box center [171, 95] width 50 height 6
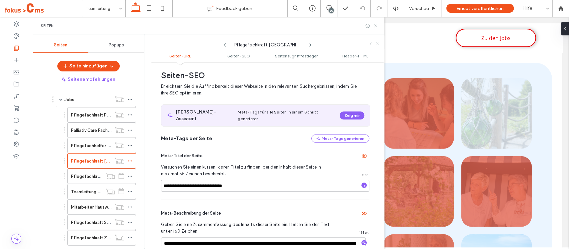
scroll to position [0, 0]
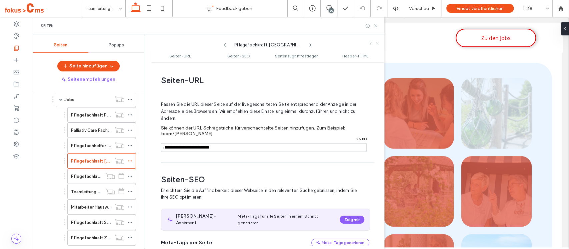
click at [375, 43] on icon at bounding box center [377, 43] width 4 height 4
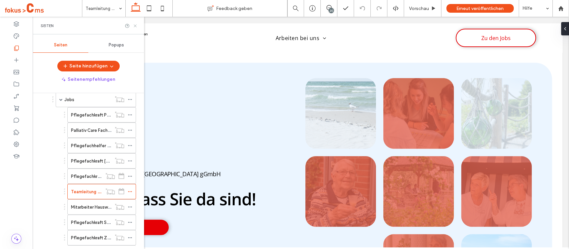
click at [135, 25] on icon at bounding box center [135, 25] width 5 height 5
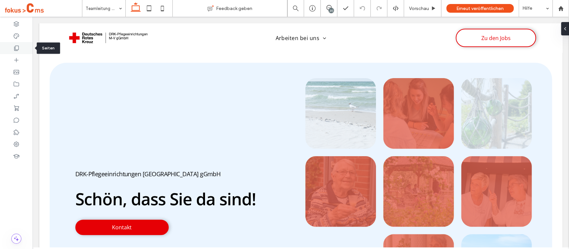
click at [21, 48] on div at bounding box center [16, 48] width 33 height 12
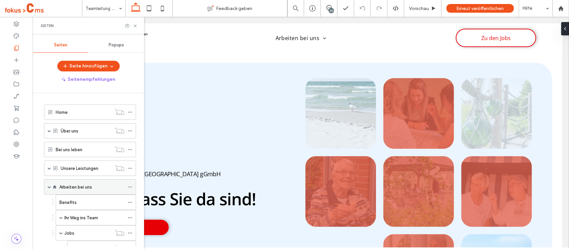
click at [48, 185] on span at bounding box center [49, 186] width 3 height 3
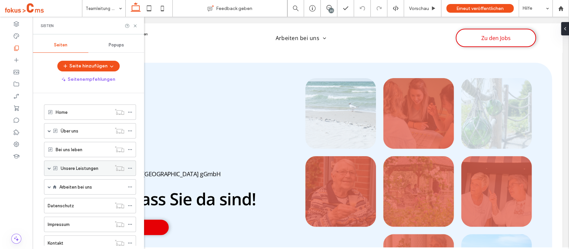
click at [49, 167] on span at bounding box center [49, 167] width 3 height 3
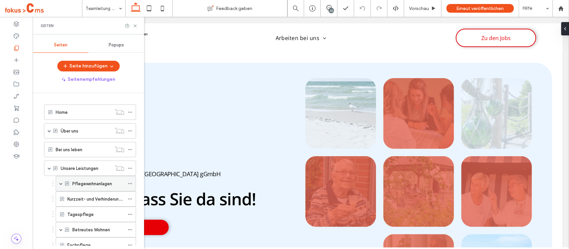
click at [61, 182] on span at bounding box center [60, 183] width 3 height 3
click at [95, 197] on label "Grevesmühlen" at bounding box center [93, 199] width 29 height 12
click at [99, 229] on div "Prohn" at bounding box center [101, 229] width 45 height 7
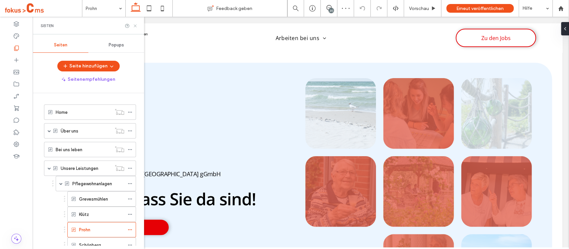
click at [134, 24] on icon at bounding box center [135, 25] width 5 height 5
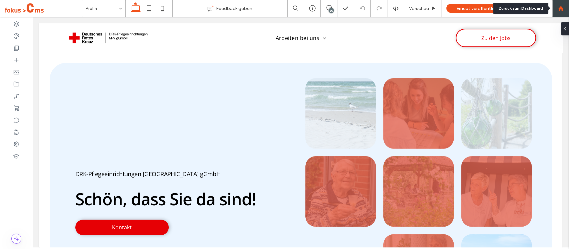
click at [560, 10] on icon at bounding box center [561, 9] width 6 height 6
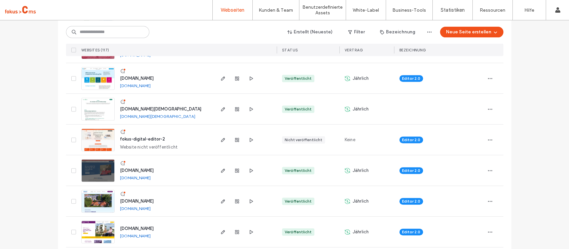
scroll to position [178, 0]
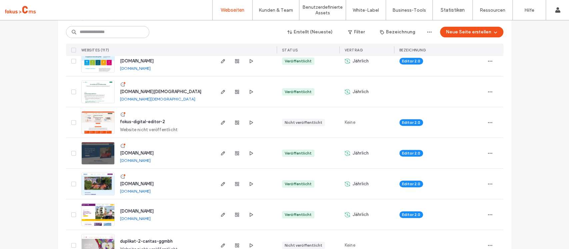
click at [88, 155] on img at bounding box center [98, 164] width 33 height 45
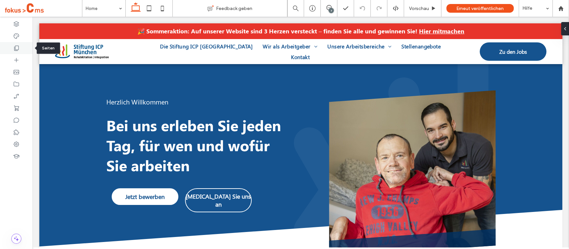
click at [18, 50] on icon at bounding box center [16, 48] width 7 height 7
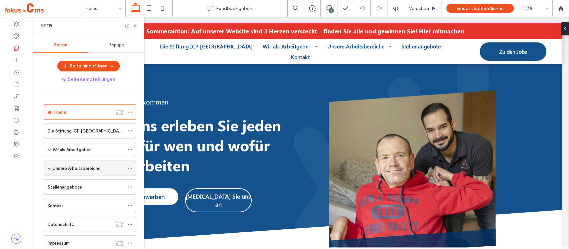
click at [49, 167] on span at bounding box center [49, 167] width 3 height 3
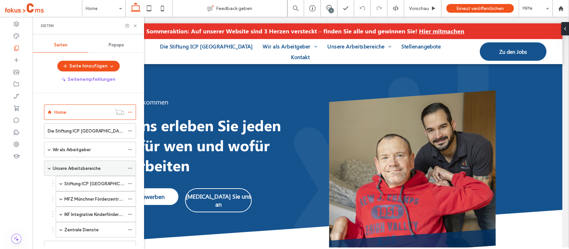
scroll to position [44, 0]
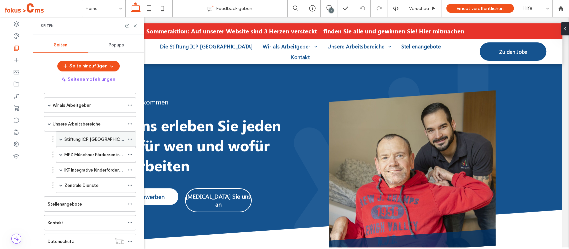
click at [61, 138] on span at bounding box center [60, 138] width 3 height 3
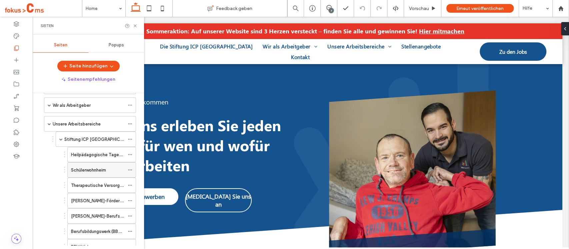
click at [101, 173] on div "Schülerwohnheim" at bounding box center [97, 169] width 53 height 15
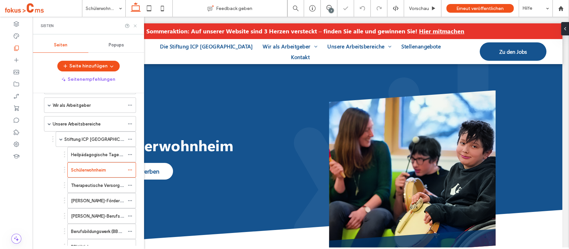
click at [136, 26] on icon at bounding box center [135, 25] width 5 height 5
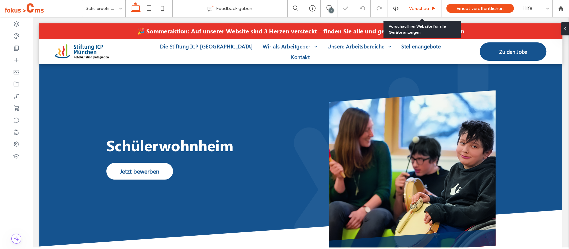
click at [424, 9] on span "Vorschau" at bounding box center [419, 9] width 20 height 6
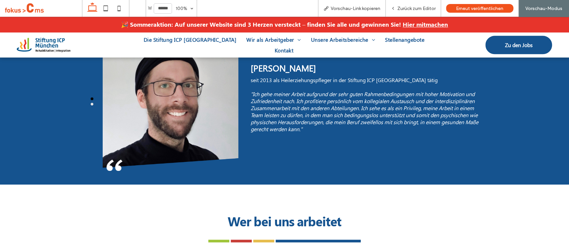
scroll to position [577, 0]
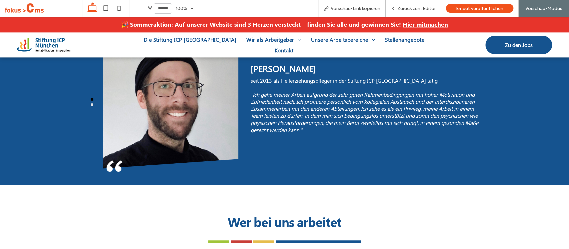
click at [91, 98] on button "go to slide 1" at bounding box center [92, 99] width 3 height 3
click at [91, 103] on button "go to slide 2" at bounding box center [92, 104] width 3 height 3
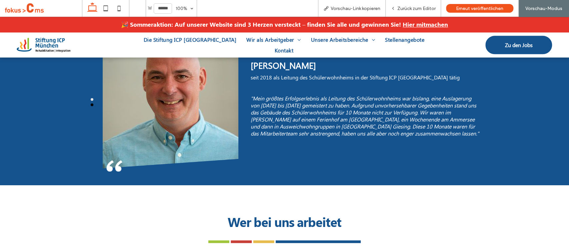
click at [91, 98] on button "go to slide 1" at bounding box center [92, 99] width 3 height 3
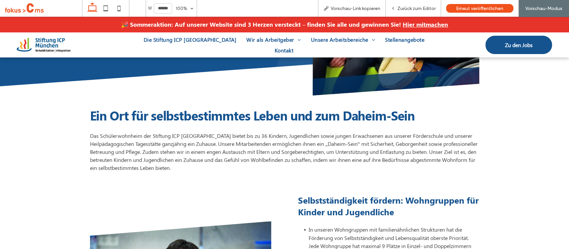
scroll to position [201, 0]
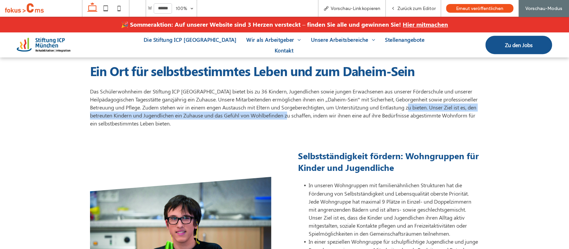
drag, startPoint x: 87, startPoint y: 113, endPoint x: 360, endPoint y: 110, distance: 273.2
click at [360, 110] on span "Das Schülerwohnheim der Stiftung ICP München bietet bis zu 36 Kindern, Jugendli…" at bounding box center [283, 107] width 387 height 39
copy span "Unser Ziel ist es, den betreuten Kindern und Jugendlichen ein Zuhause und das G…"
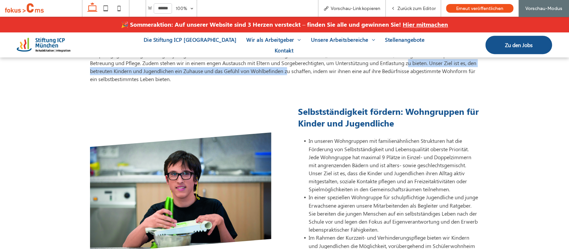
scroll to position [290, 0]
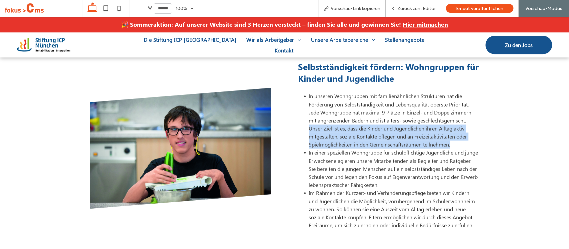
drag, startPoint x: 305, startPoint y: 124, endPoint x: 451, endPoint y: 144, distance: 148.0
click at [451, 144] on ul "In unseren Wohngruppen mit familienähnlichen Strukturen hat die Förderung von S…" at bounding box center [388, 160] width 181 height 137
copy span "Unser Ziel ist es, dass die Kinder und Jugendlichen ihren Alltag aktiv mitgesta…"
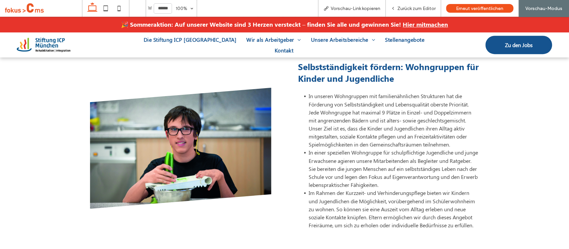
click at [401, 182] on span "In einer speziellen Wohngruppe für schulpflichtige Jugendliche und junge Erwach…" at bounding box center [393, 168] width 169 height 39
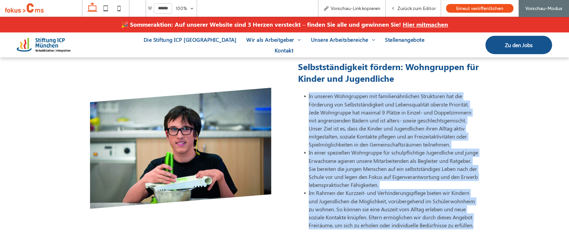
drag, startPoint x: 305, startPoint y: 90, endPoint x: 477, endPoint y: 224, distance: 217.8
click at [477, 224] on div "Selbstständigkeit fördern: Wohngruppen für Kinder und Jugendliche ﻿ In unseren …" at bounding box center [389, 148] width 192 height 187
copy ul "In unseren Wohngruppen mit familienähnlichen Strukturen hat die Förderung von S…"
click at [345, 151] on span "In einer speziellen Wohngruppe für schulpflichtige Jugendliche und junge Erwach…" at bounding box center [393, 168] width 169 height 39
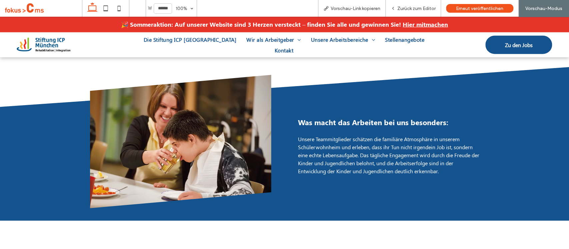
scroll to position [1089, 0]
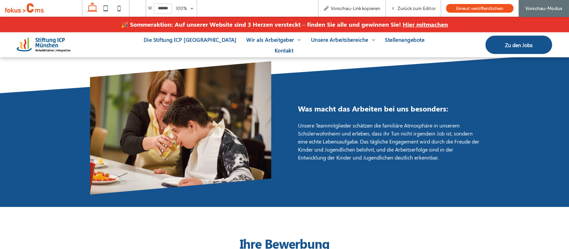
click at [344, 137] on span "Unsere Teammitglieder schätzen die familiäre Atmosphäre in unserem Schülerwohnh…" at bounding box center [388, 141] width 181 height 39
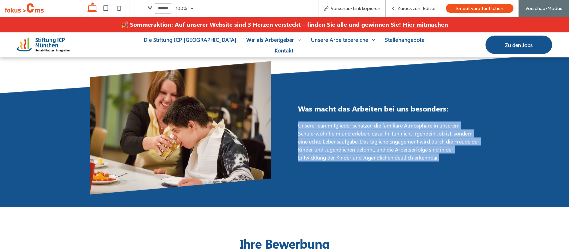
drag, startPoint x: 294, startPoint y: 119, endPoint x: 445, endPoint y: 150, distance: 154.5
click at [445, 150] on div "Was macht das Arbeiten bei uns besonders: Unsere Teammitglieder schätzen die fa…" at bounding box center [389, 132] width 192 height 137
copy span "Unsere Teammitglieder schätzen die familiäre Atmosphäre in unserem Schülerwohnh…"
click at [367, 161] on div "Was macht das Arbeiten bei uns besonders: Unsere Teammitglieder schätzen die fa…" at bounding box center [389, 132] width 192 height 137
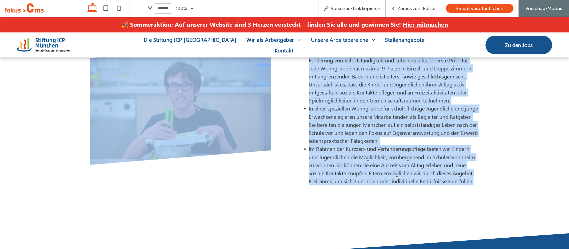
scroll to position [334, 0]
drag, startPoint x: 86, startPoint y: 109, endPoint x: 415, endPoint y: 191, distance: 339.5
copy div "Ein Ort für selbstbestimmtes Leben und zum Daheim-Sein Das Schülerwohnheim der …"
click at [269, 184] on div at bounding box center [181, 104] width 192 height 187
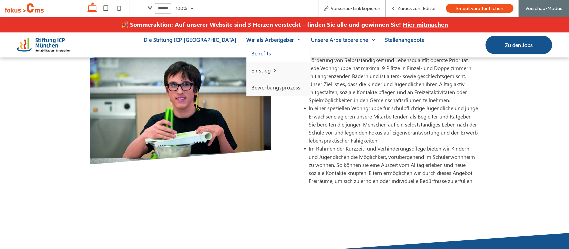
click at [251, 57] on span "Benefits" at bounding box center [261, 53] width 20 height 7
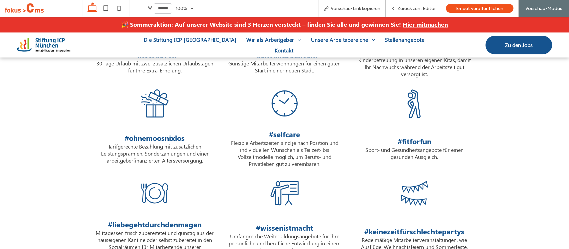
scroll to position [524, 0]
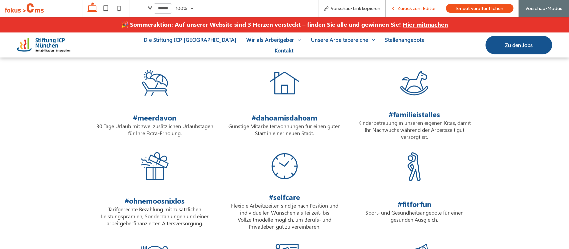
click at [404, 12] on div "Zurück zum Editor" at bounding box center [412, 8] width 55 height 17
click at [399, 7] on span "Zurück zum Editor" at bounding box center [416, 9] width 38 height 6
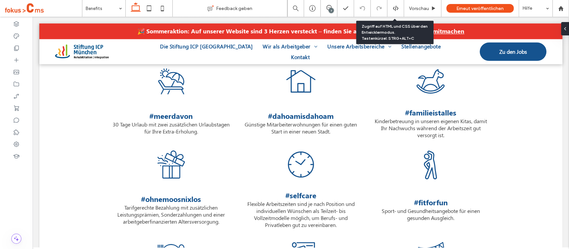
scroll to position [520, 0]
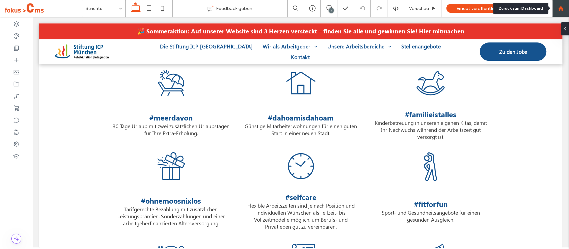
click at [559, 10] on use at bounding box center [560, 8] width 5 height 5
